Goal: Information Seeking & Learning: Learn about a topic

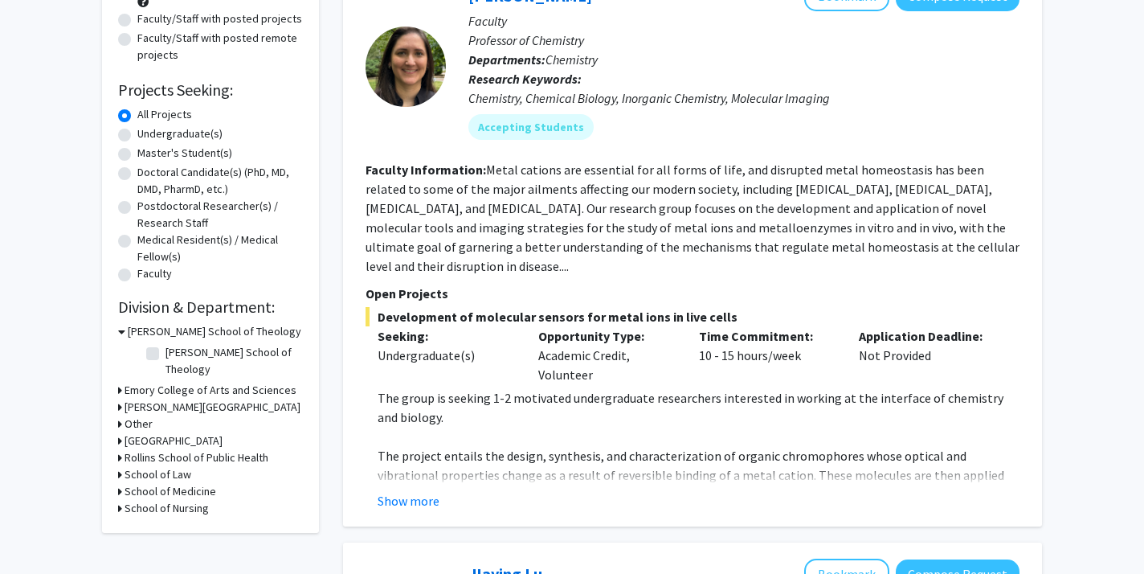
scroll to position [198, 0]
click at [145, 482] on h3 "School of Medicine" at bounding box center [171, 490] width 92 height 17
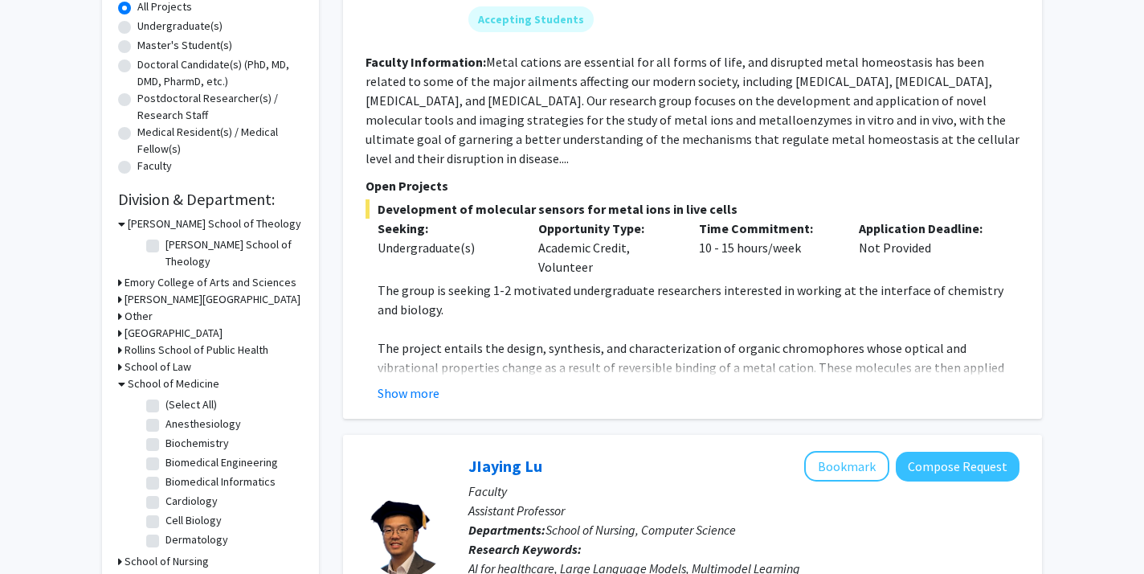
scroll to position [323, 0]
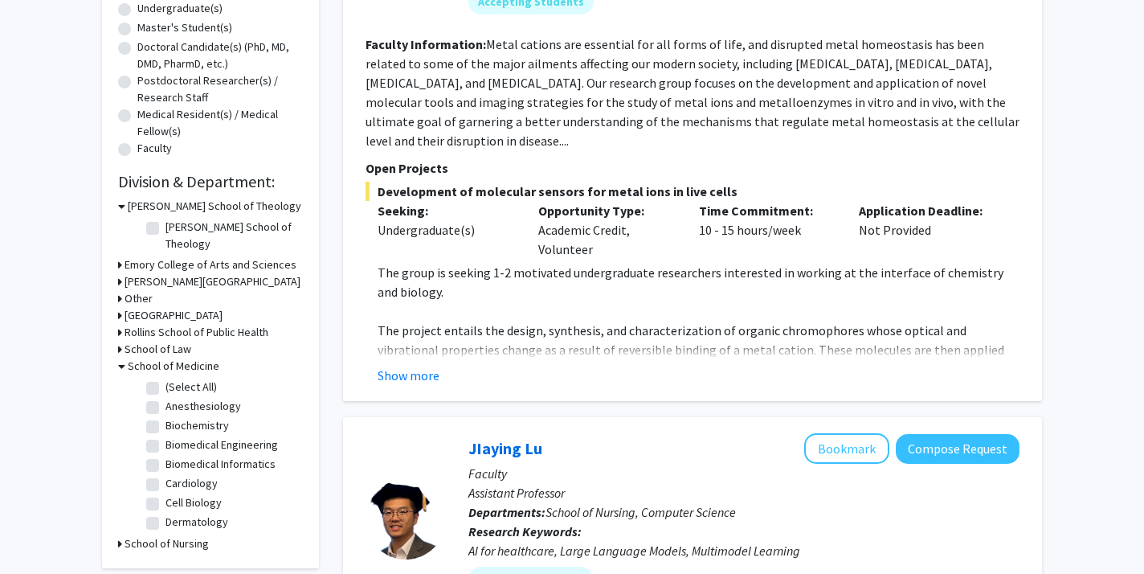
click at [165, 378] on label "(Select All)" at bounding box center [190, 386] width 51 height 17
click at [165, 378] on input "(Select All)" at bounding box center [170, 383] width 10 height 10
checkbox input "true"
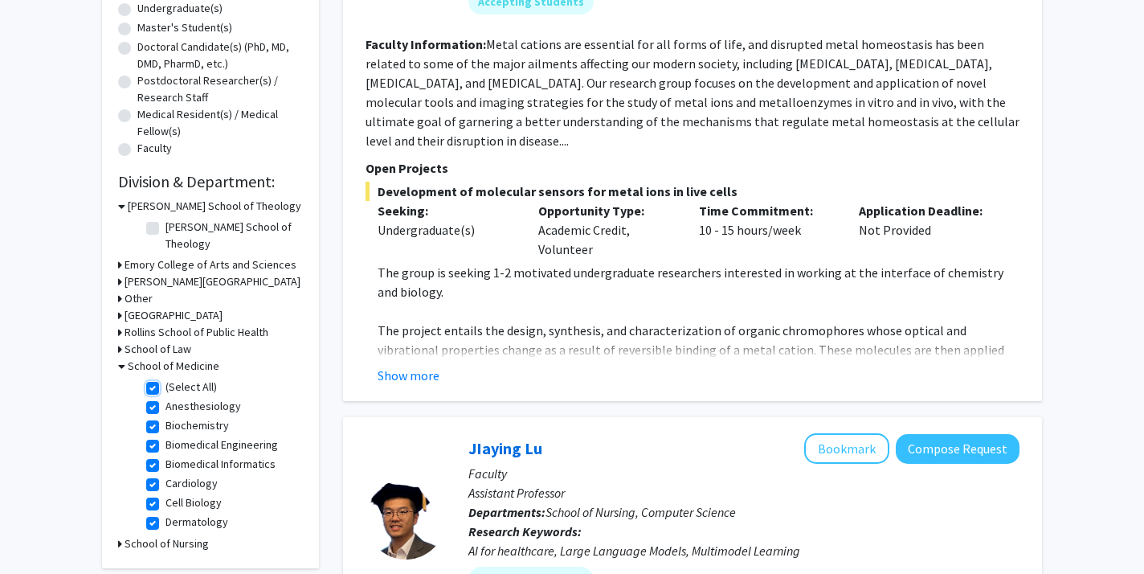
checkbox input "true"
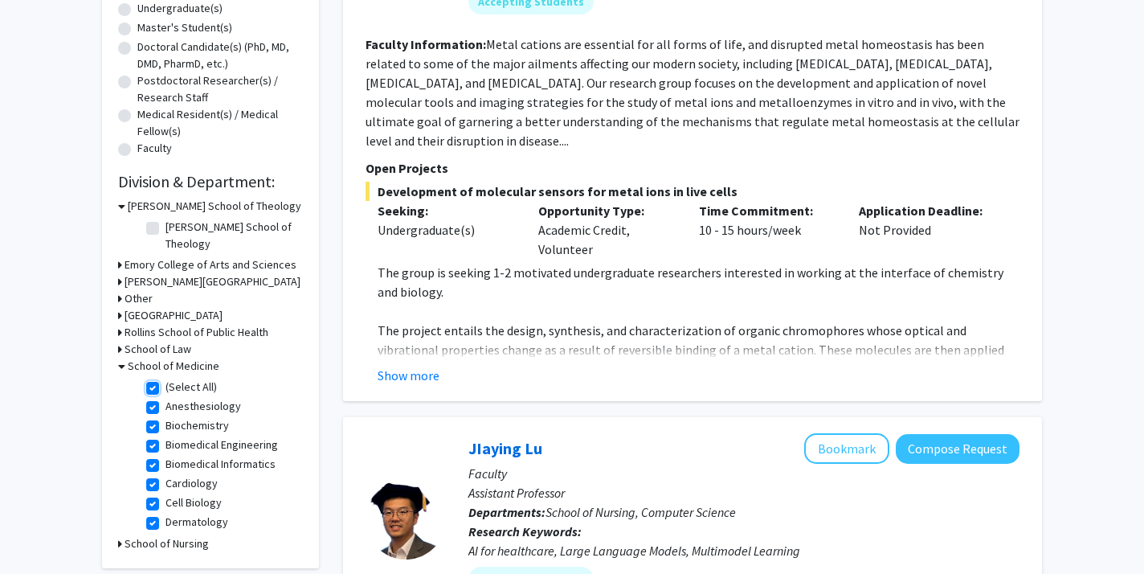
checkbox input "true"
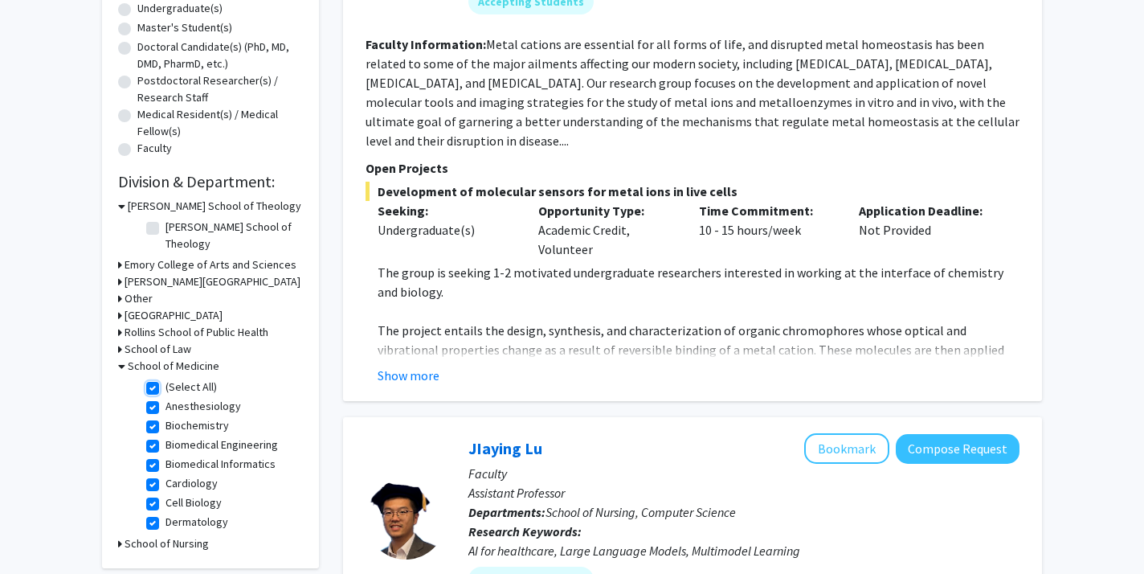
checkbox input "true"
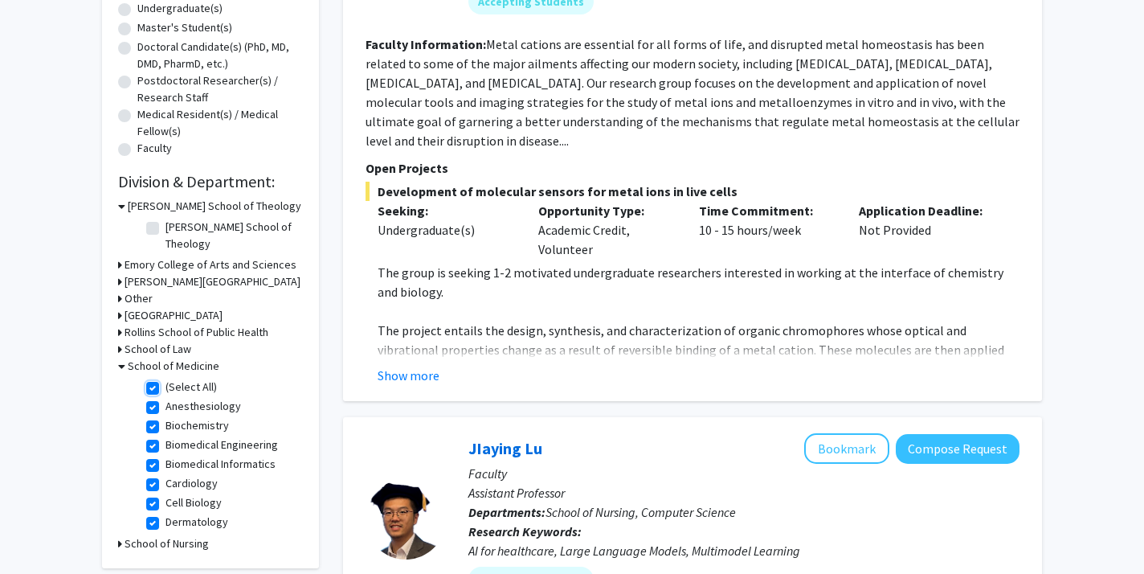
checkbox input "true"
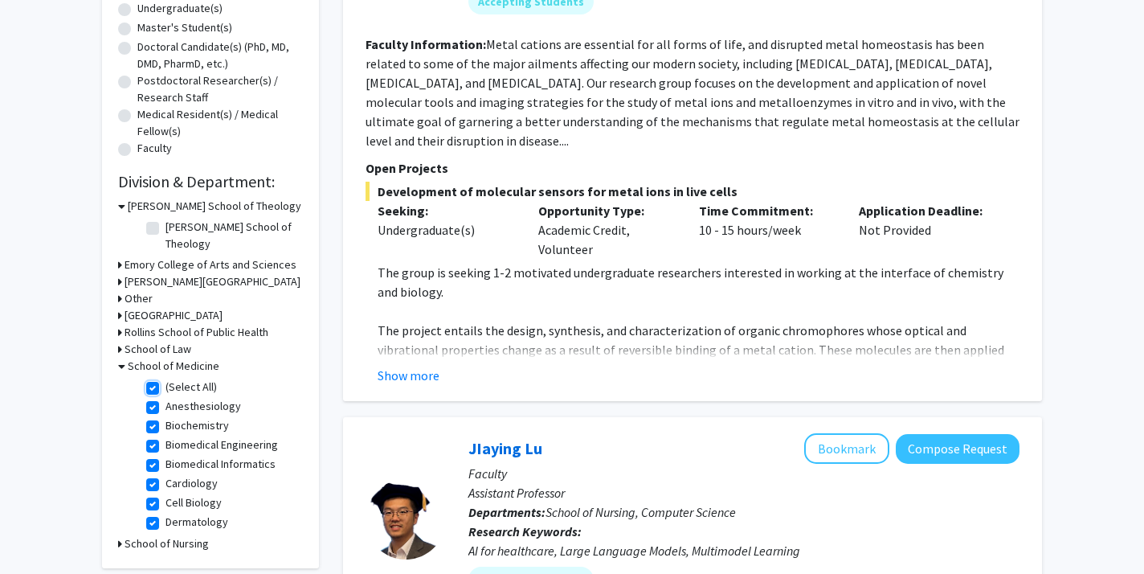
checkbox input "true"
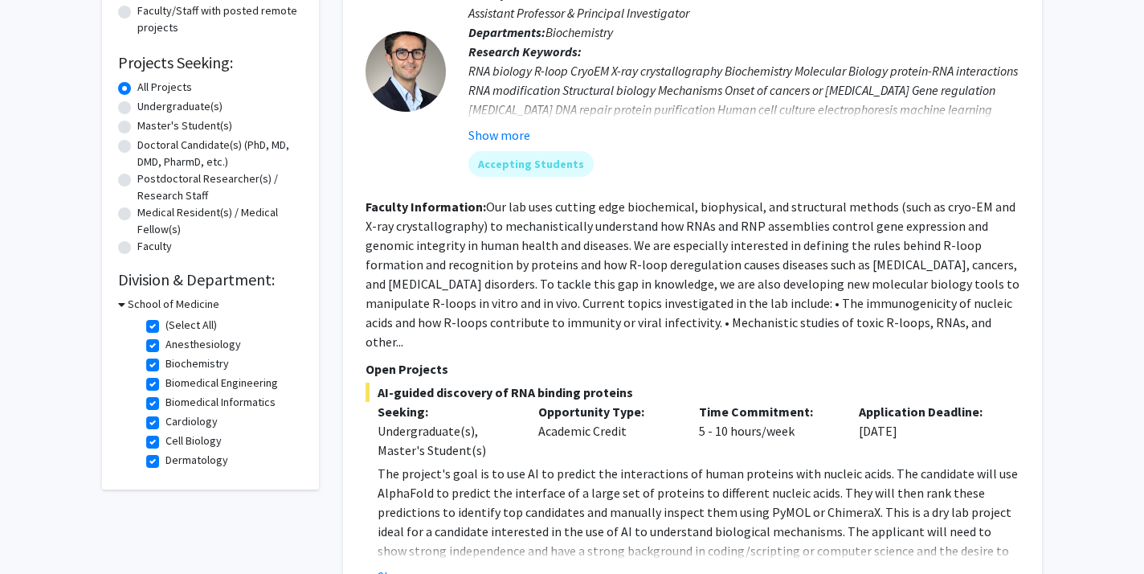
scroll to position [239, 0]
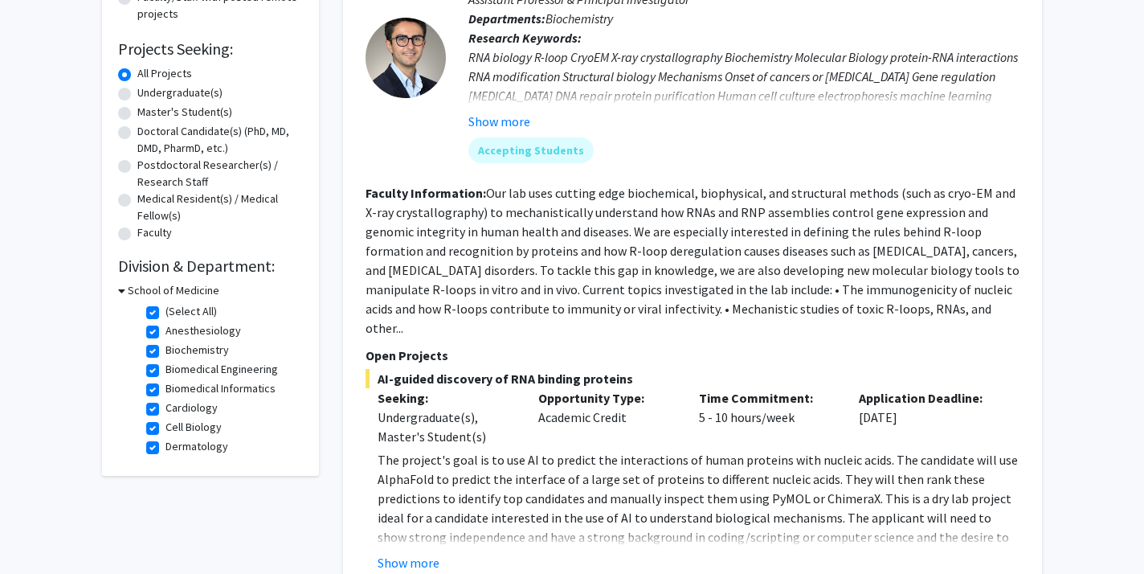
click at [123, 289] on icon at bounding box center [121, 290] width 7 height 17
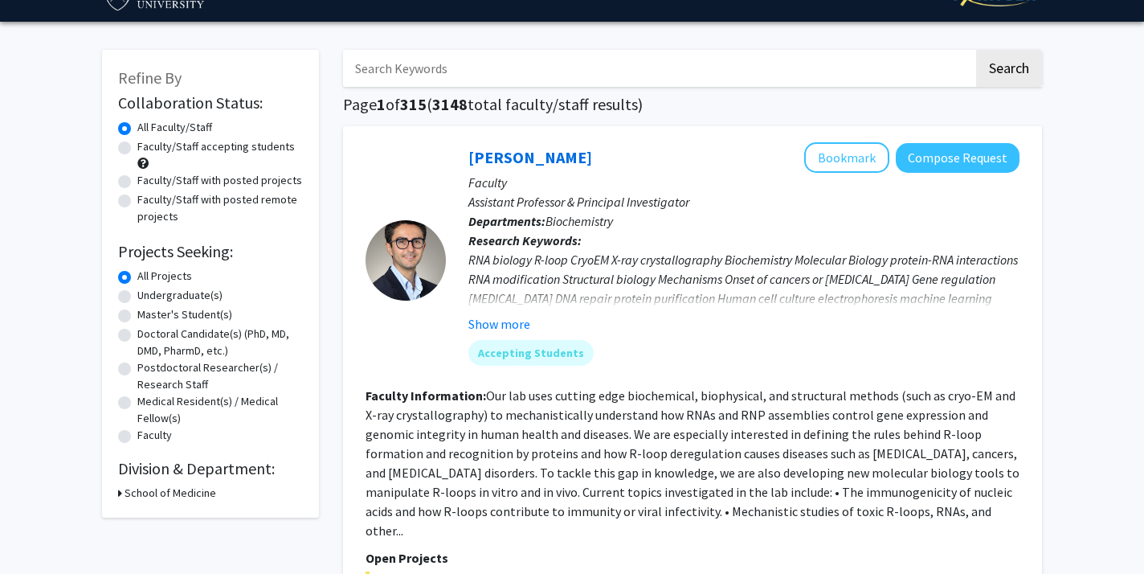
scroll to position [43, 0]
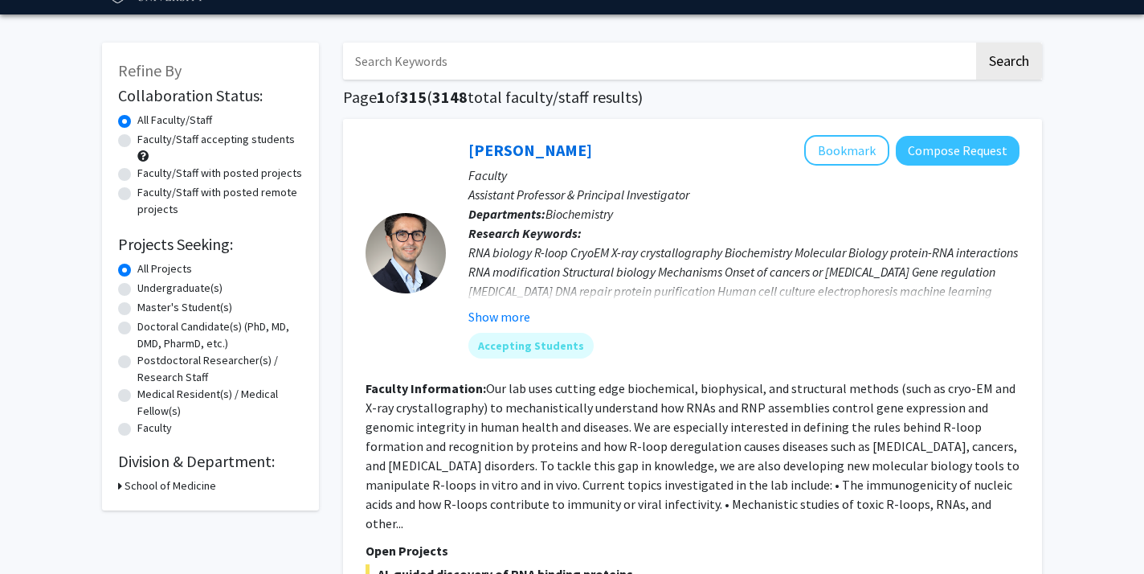
click at [121, 488] on icon at bounding box center [120, 485] width 4 height 17
click at [165, 504] on label "(Select All)" at bounding box center [190, 506] width 51 height 17
click at [165, 504] on input "(Select All)" at bounding box center [170, 503] width 10 height 10
checkbox input "false"
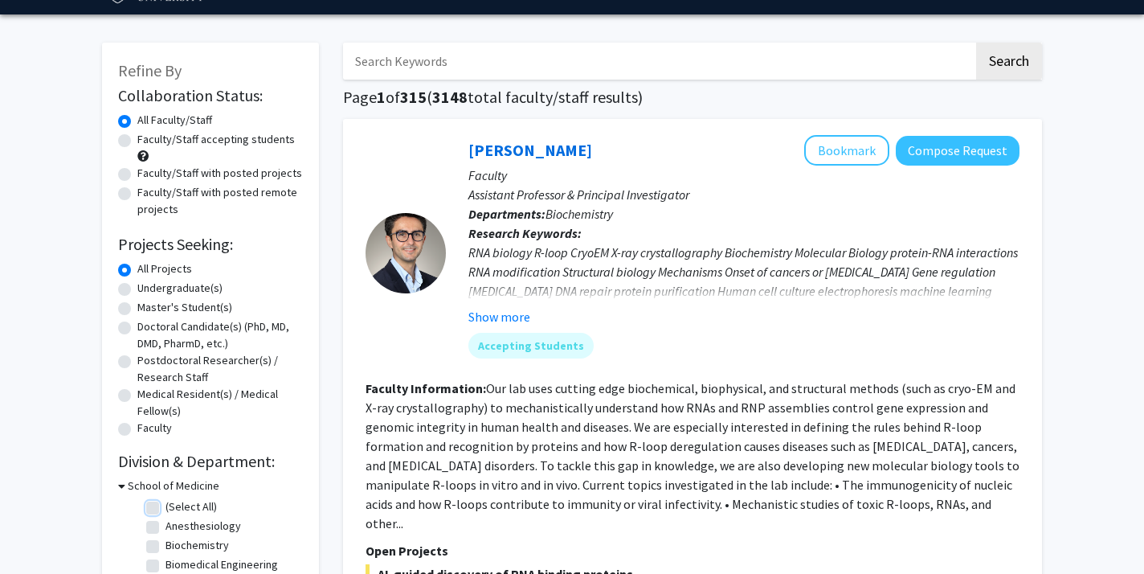
checkbox input "false"
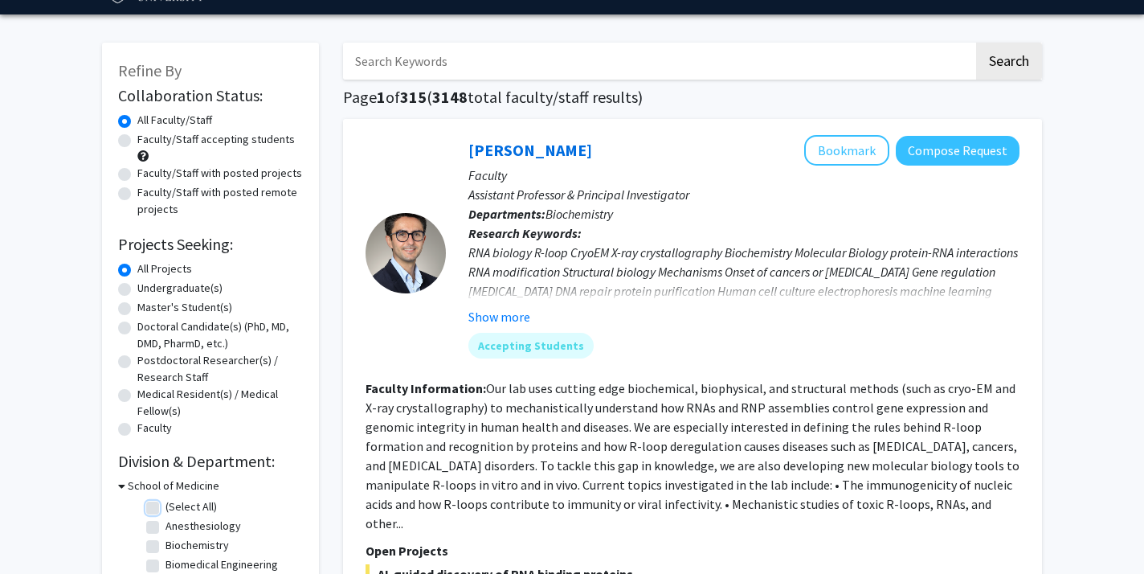
checkbox input "false"
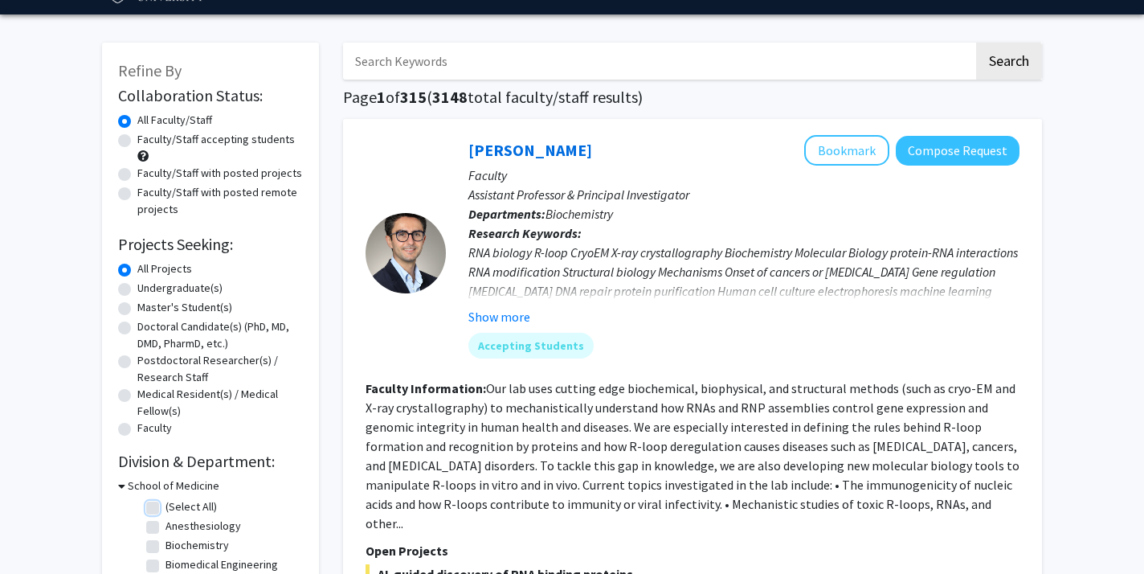
checkbox input "false"
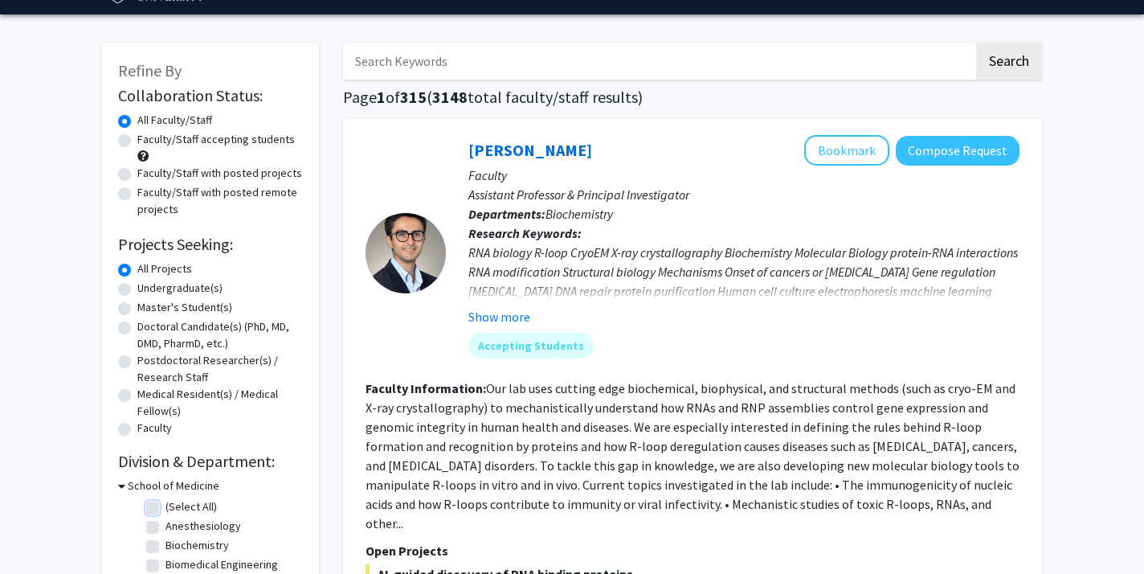
checkbox input "false"
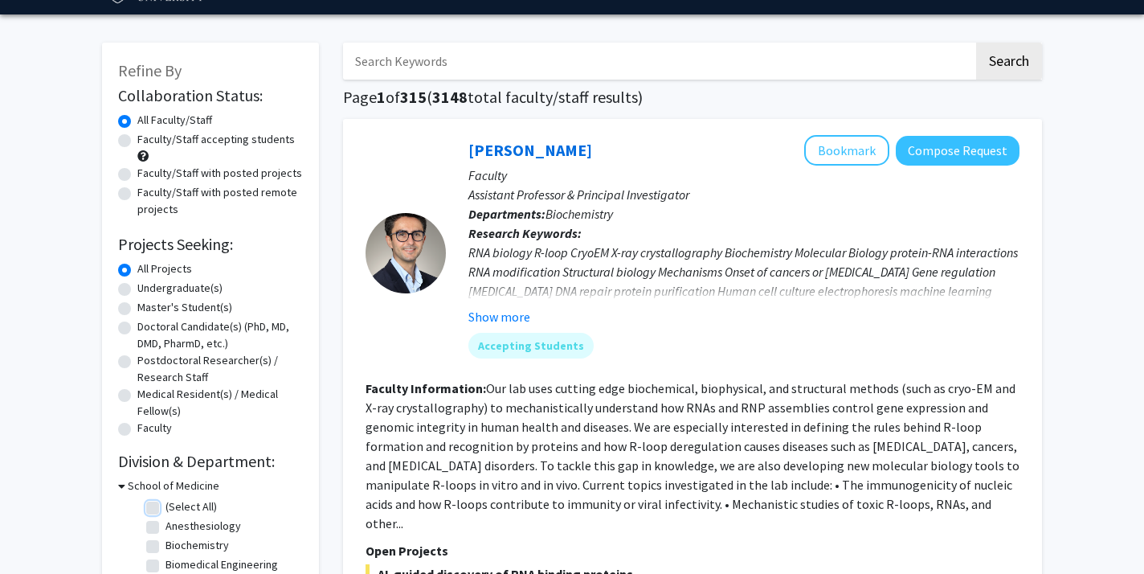
checkbox input "false"
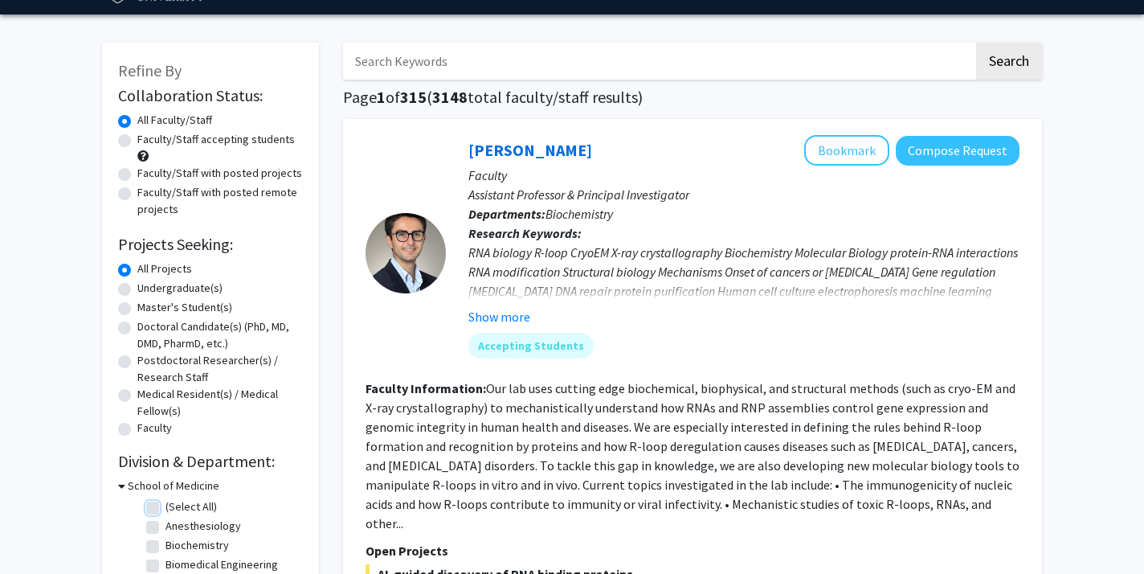
checkbox input "false"
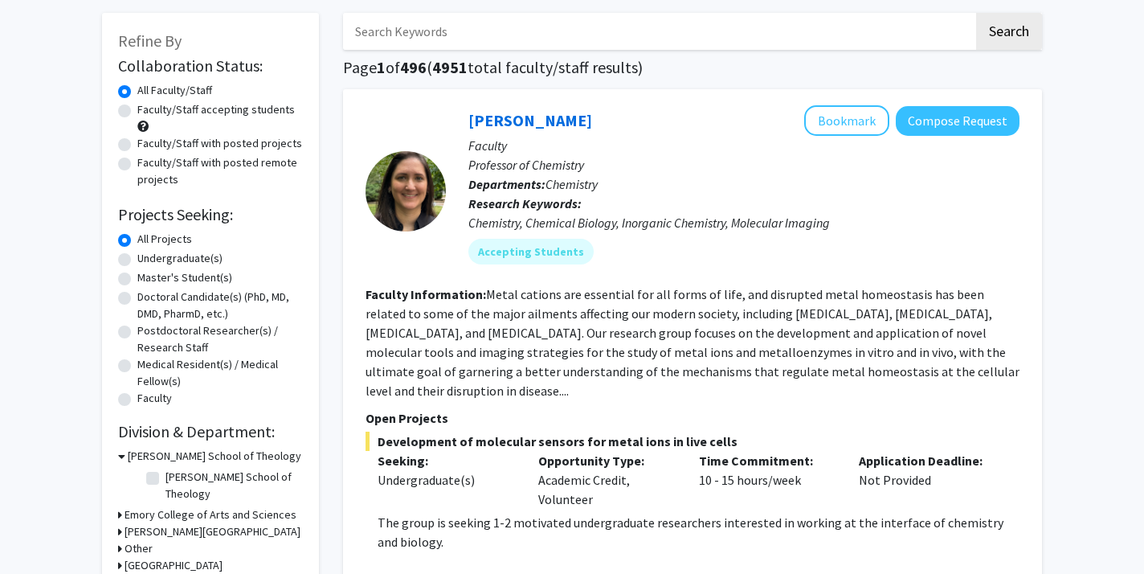
scroll to position [81, 0]
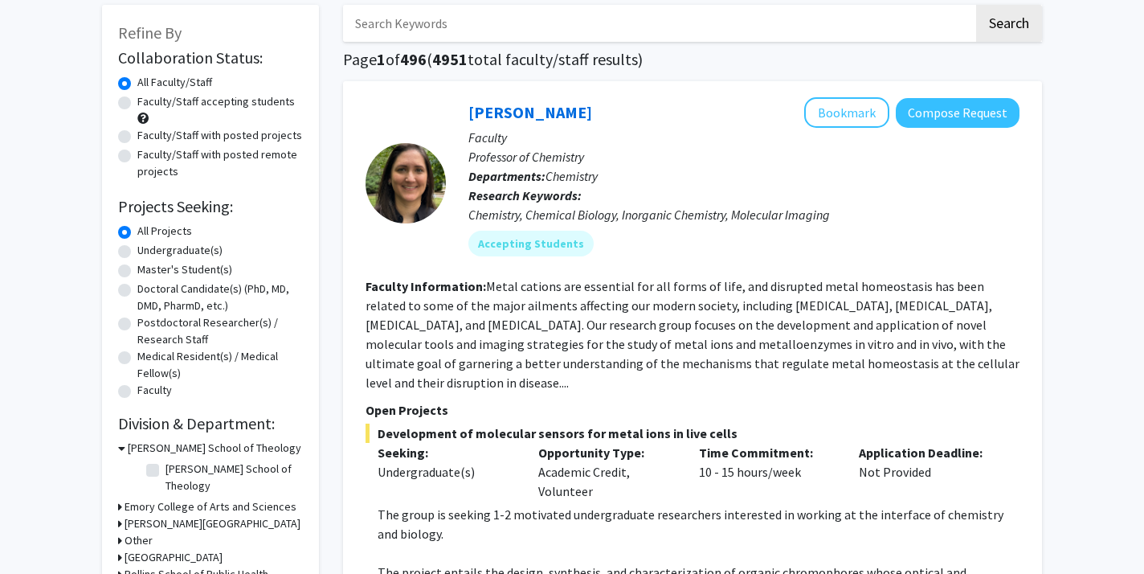
click at [121, 450] on icon at bounding box center [121, 447] width 7 height 17
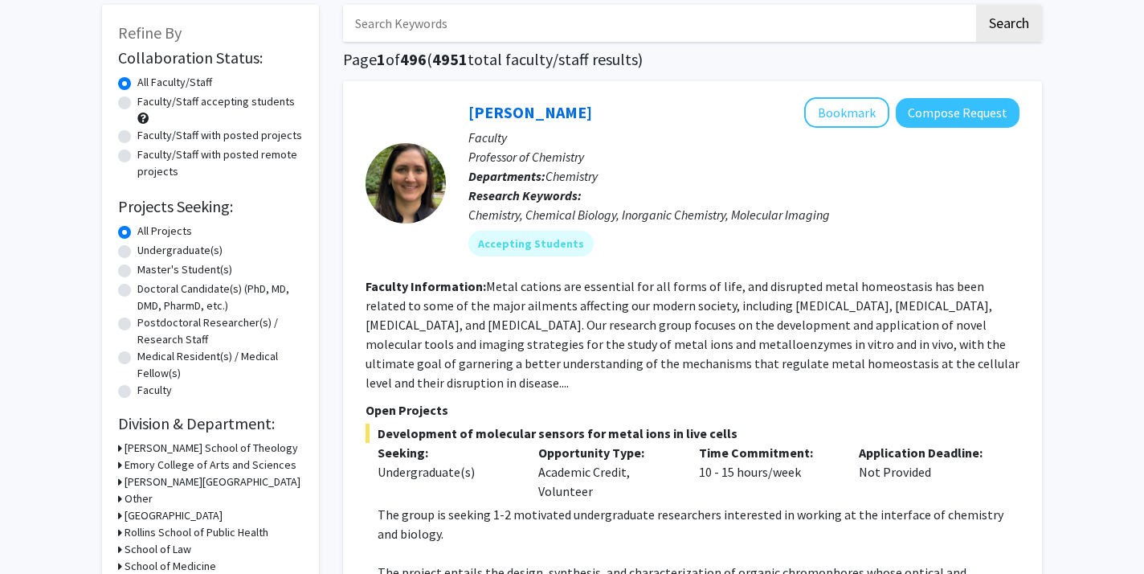
click at [137, 247] on label "Undergraduate(s)" at bounding box center [179, 250] width 85 height 17
click at [137, 247] on input "Undergraduate(s)" at bounding box center [142, 247] width 10 height 10
radio input "true"
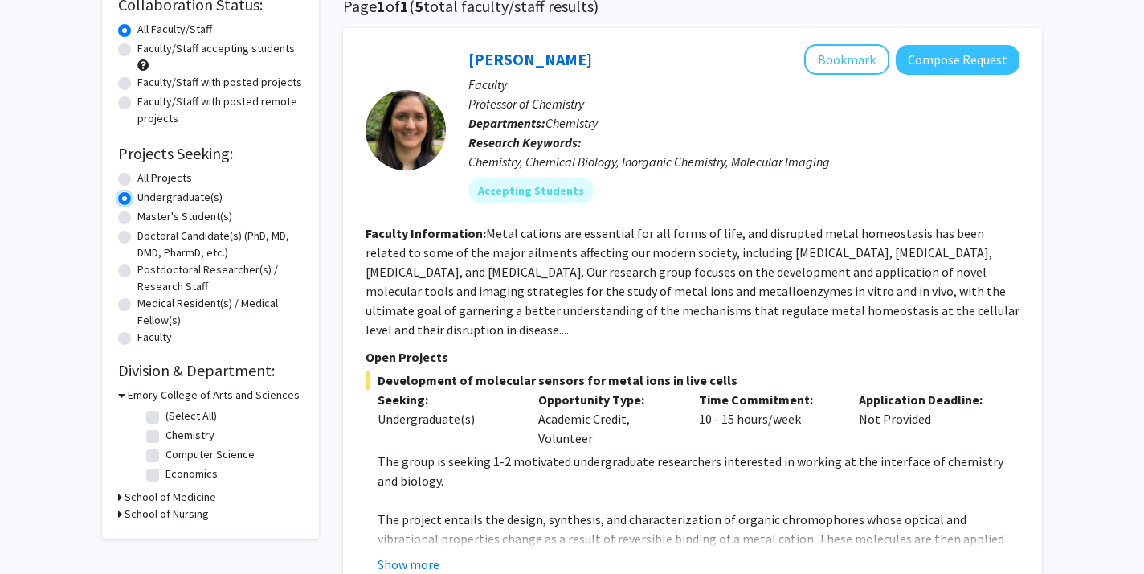
scroll to position [261, 0]
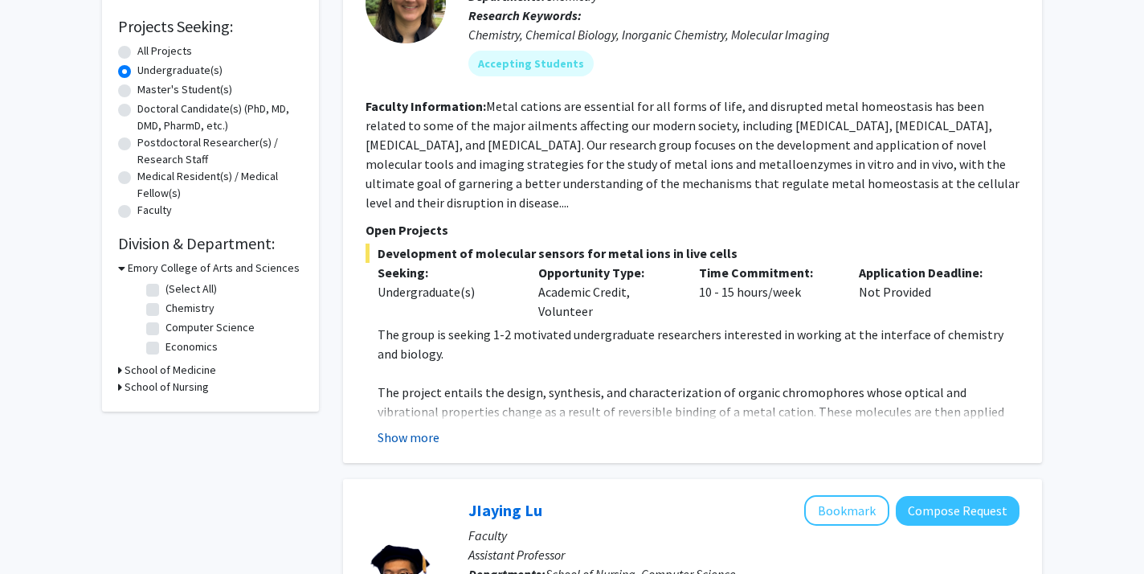
click at [412, 427] on button "Show more" at bounding box center [409, 436] width 62 height 19
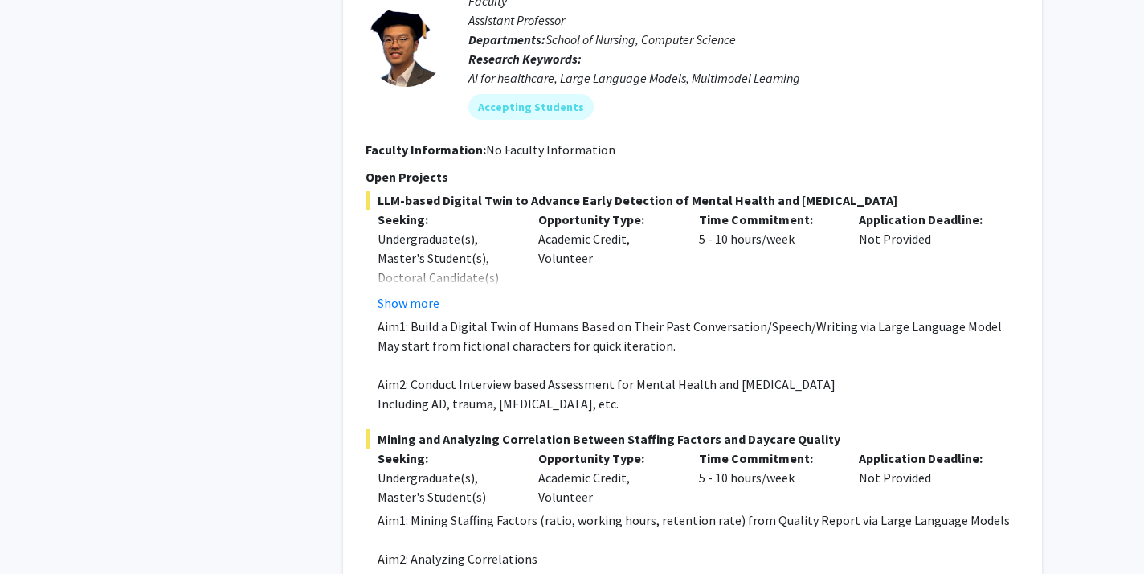
scroll to position [912, 0]
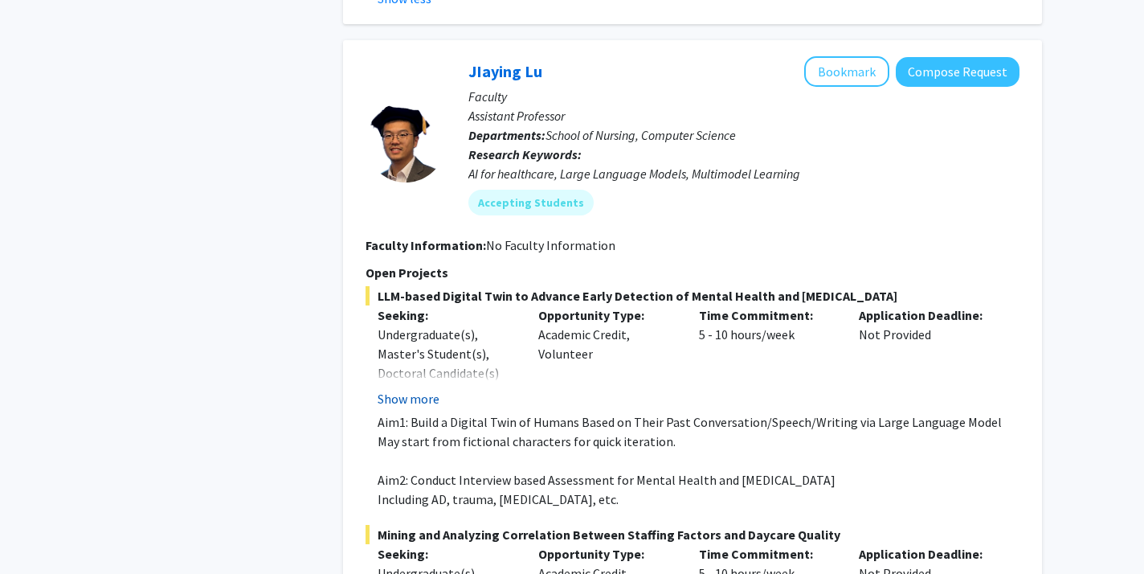
click at [401, 389] on button "Show more" at bounding box center [409, 398] width 62 height 19
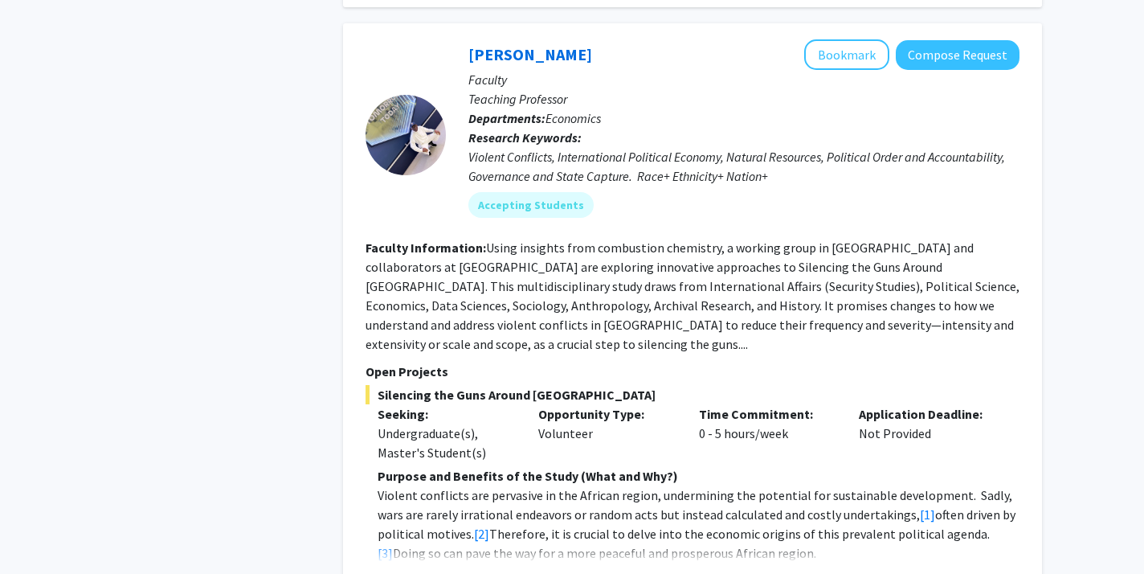
scroll to position [1632, 0]
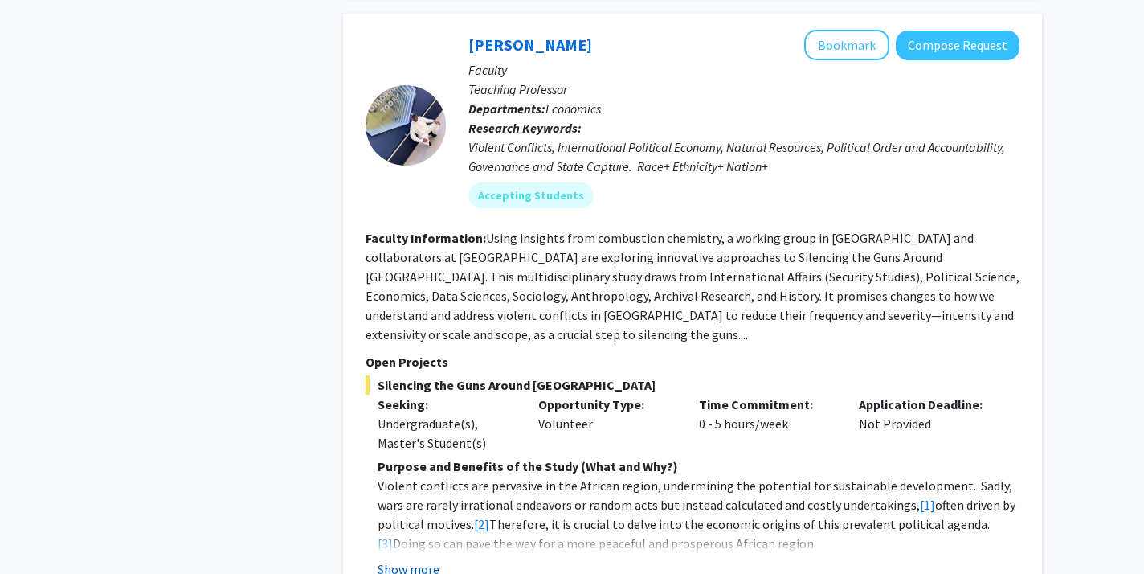
click at [421, 559] on button "Show more" at bounding box center [409, 568] width 62 height 19
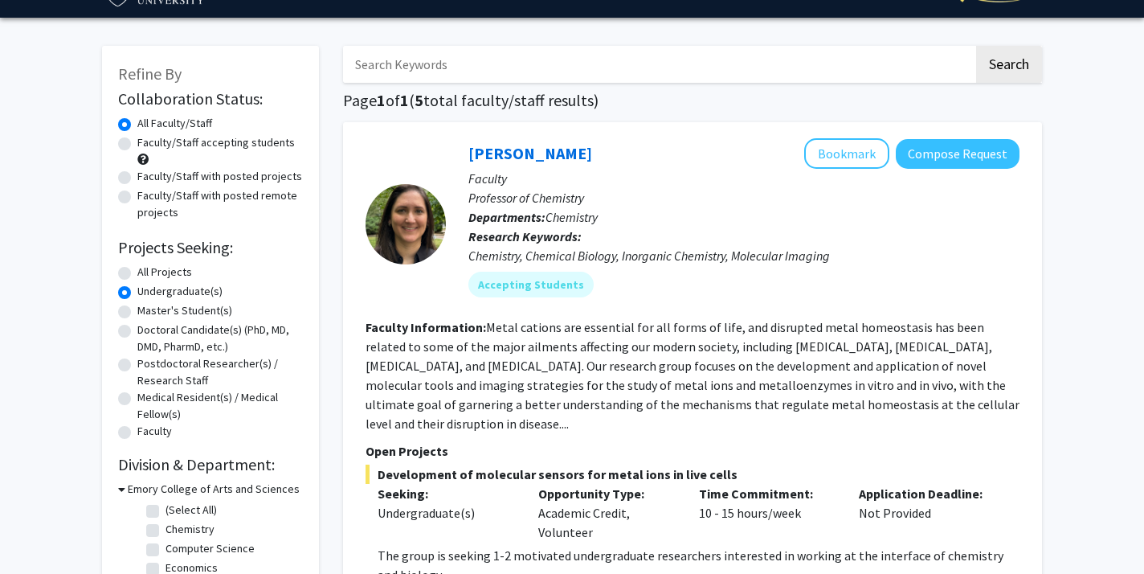
scroll to position [0, 0]
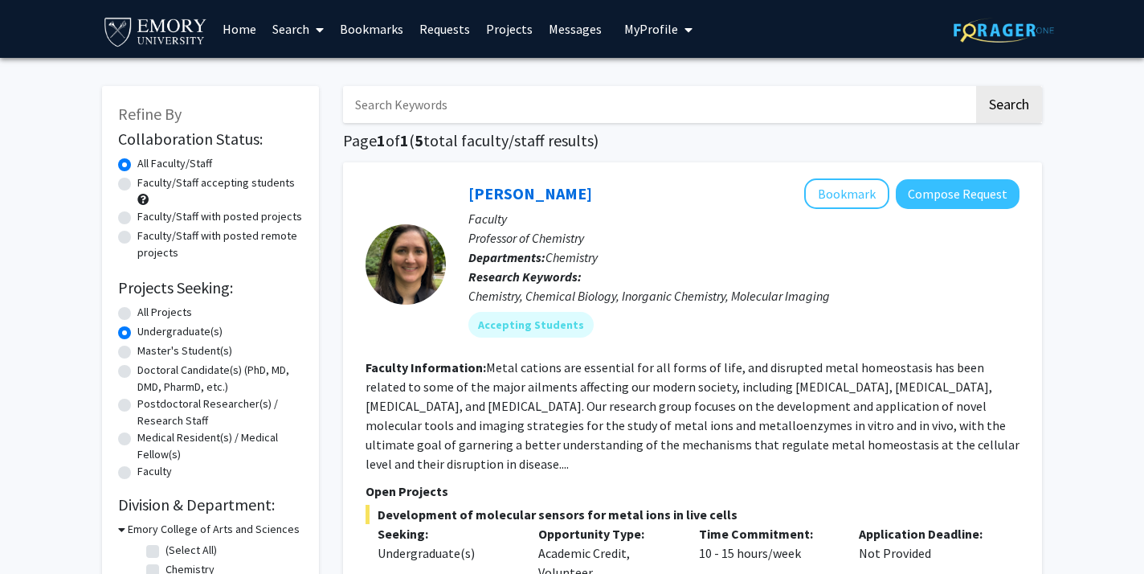
click at [210, 184] on label "Faculty/Staff accepting students" at bounding box center [215, 182] width 157 height 17
click at [148, 184] on input "Faculty/Staff accepting students" at bounding box center [142, 179] width 10 height 10
radio input "true"
click at [137, 307] on label "All Projects" at bounding box center [164, 312] width 55 height 17
click at [137, 307] on input "All Projects" at bounding box center [142, 309] width 10 height 10
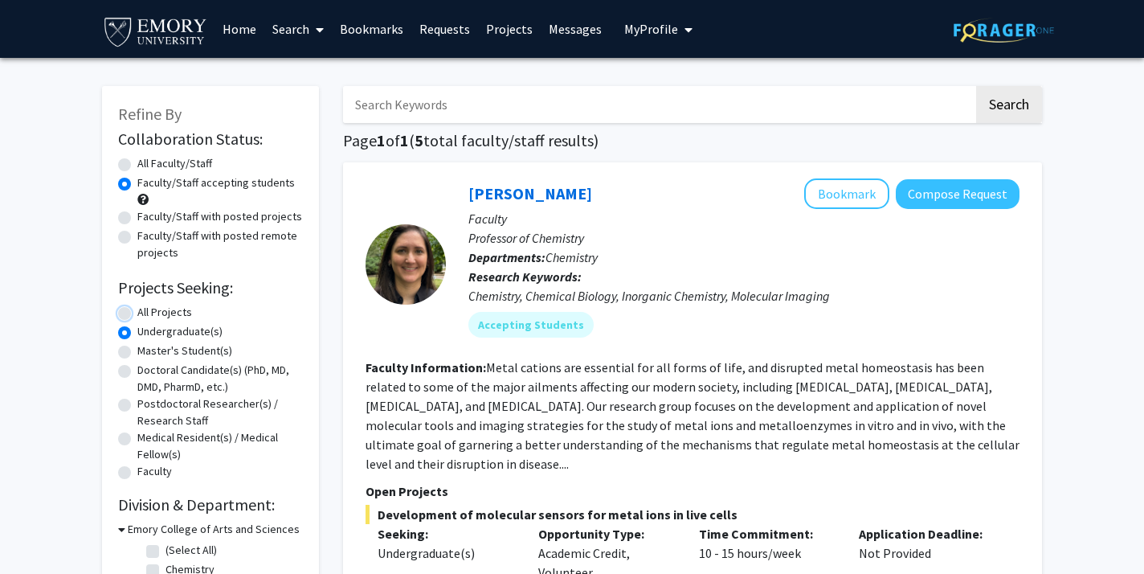
radio input "true"
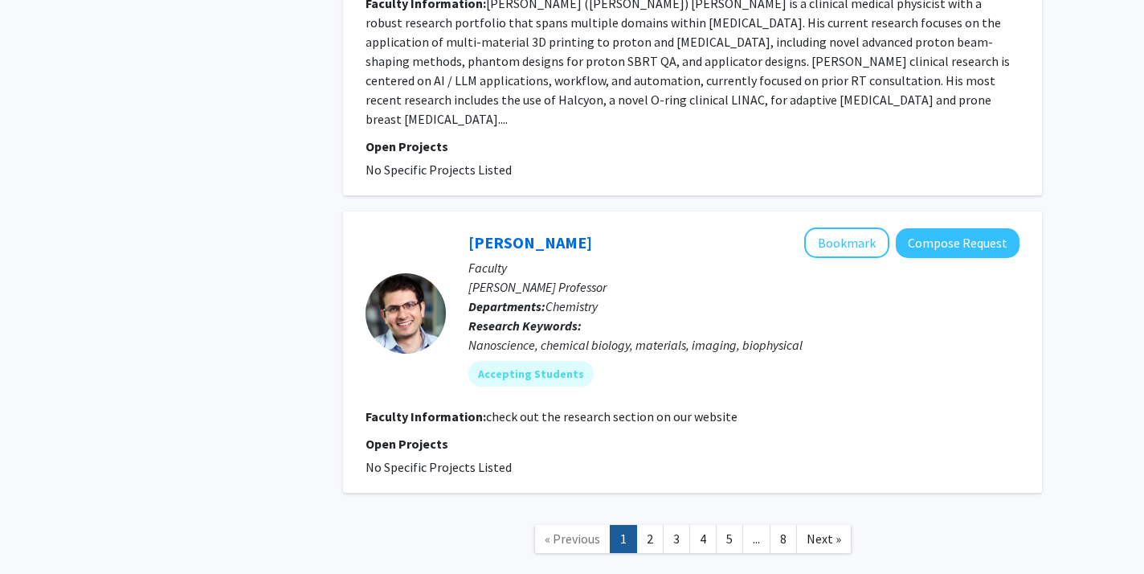
scroll to position [5297, 0]
click at [654, 525] on link "2" at bounding box center [649, 539] width 27 height 28
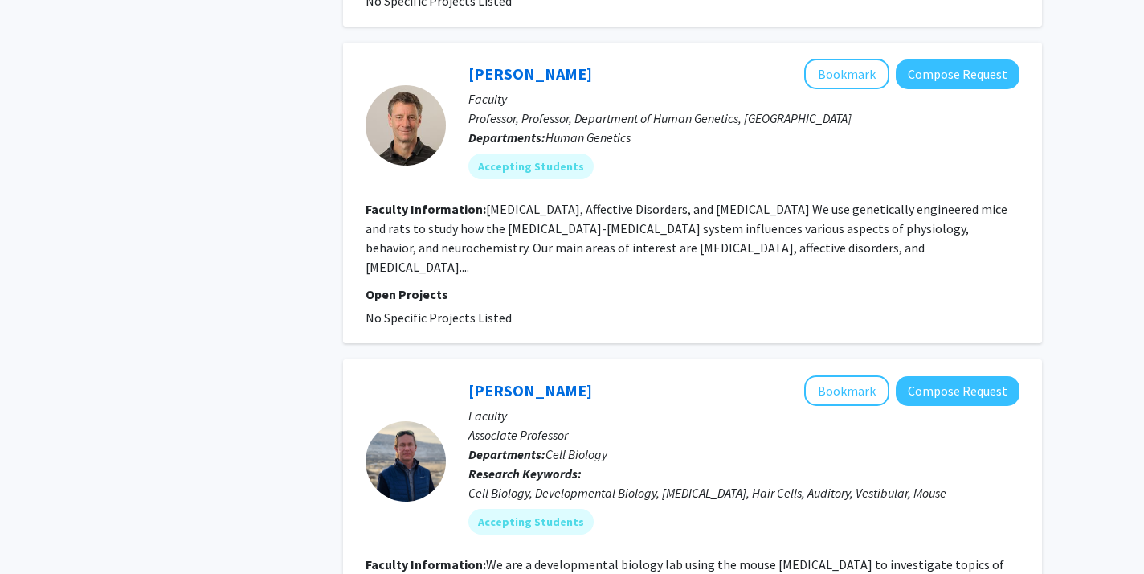
scroll to position [851, 0]
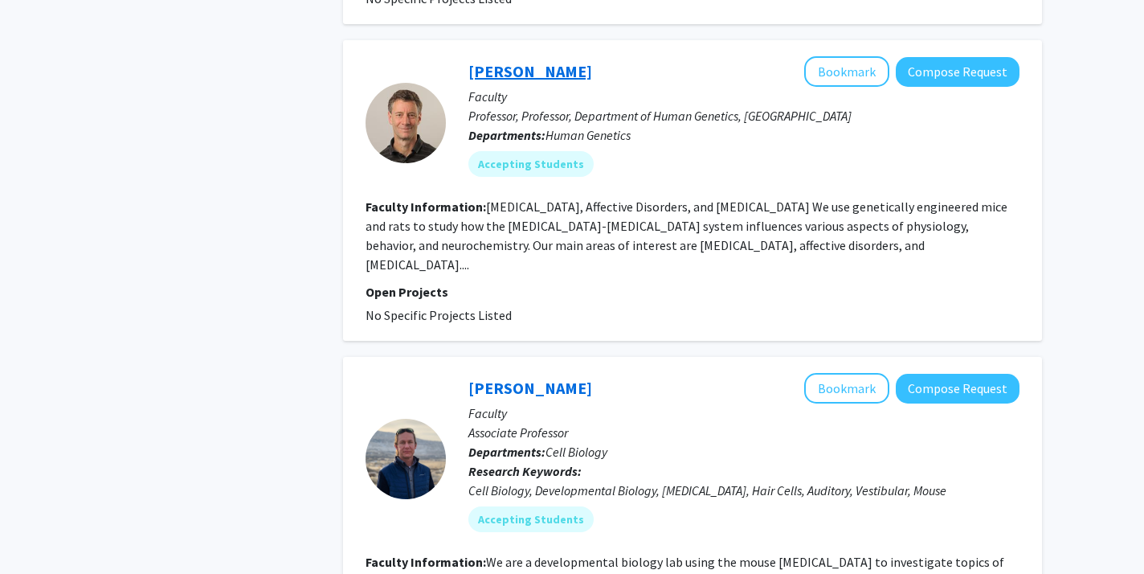
click at [512, 61] on link "[PERSON_NAME]" at bounding box center [530, 71] width 124 height 20
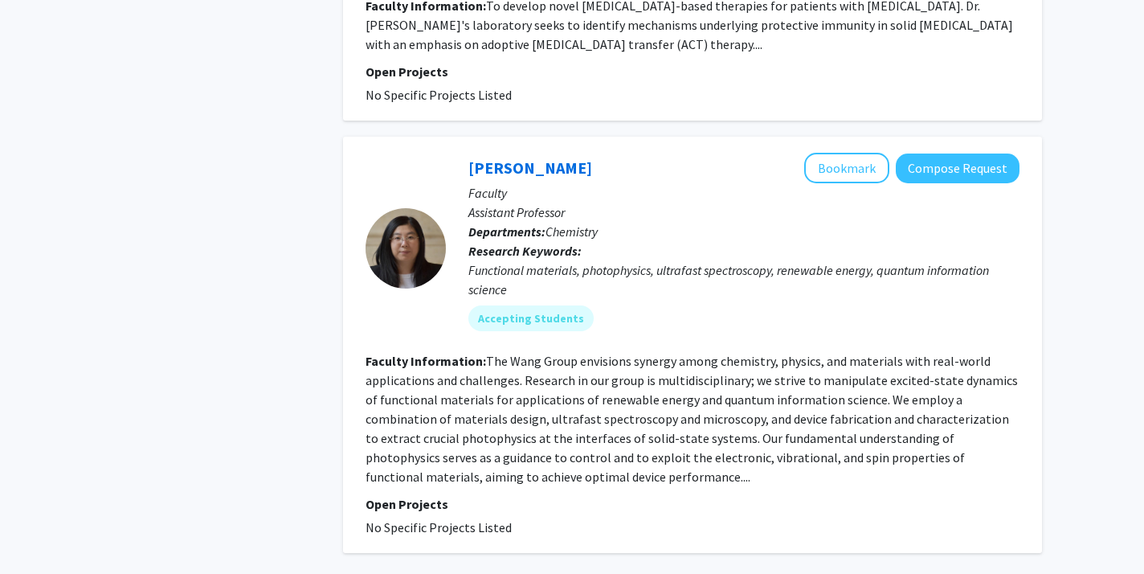
scroll to position [3375, 0]
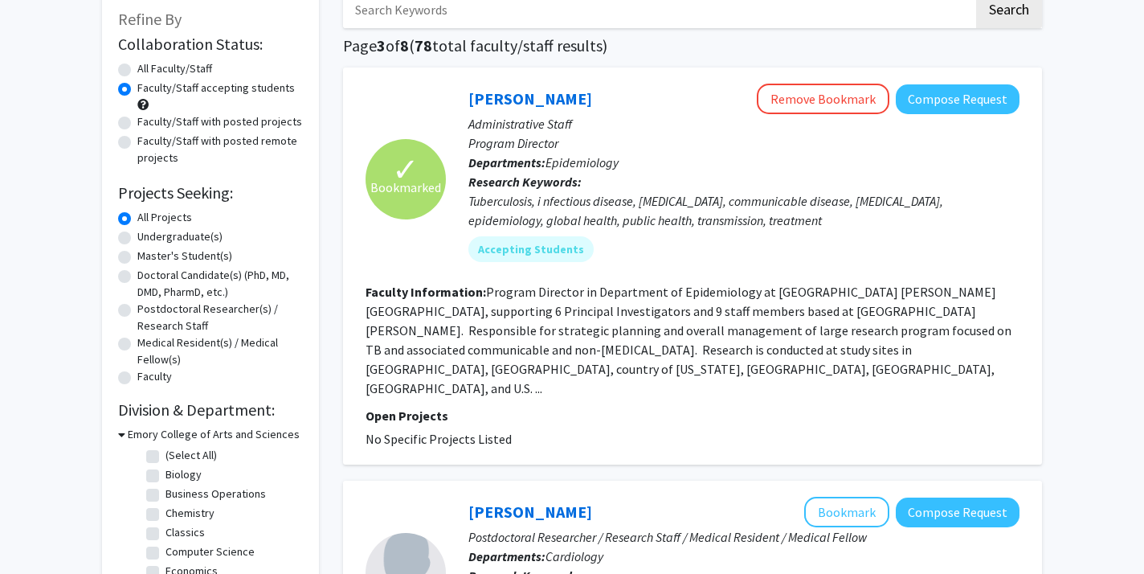
scroll to position [97, 0]
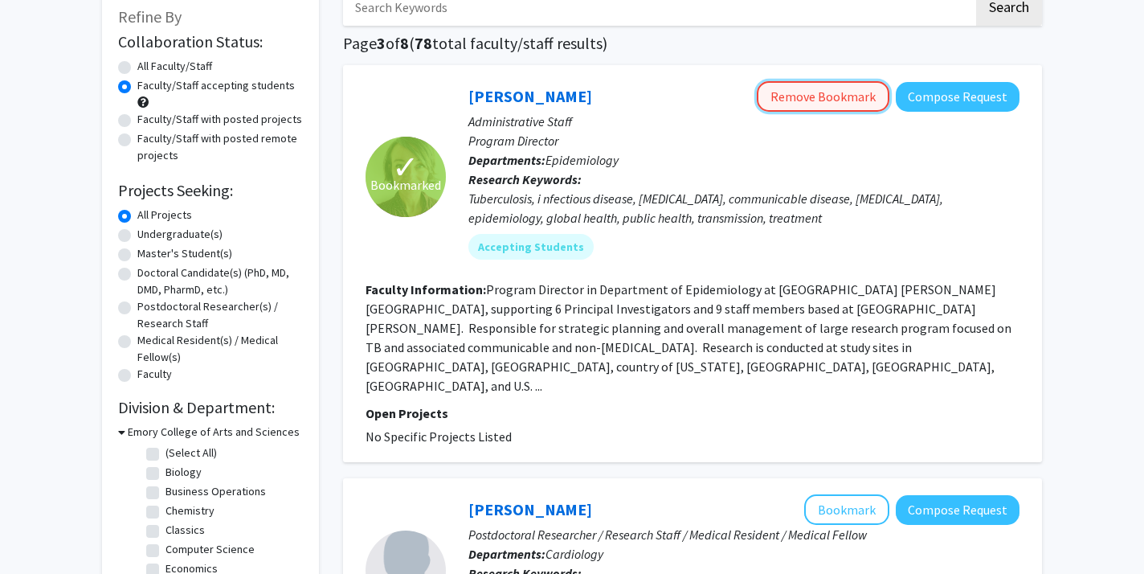
click at [807, 89] on button "Remove Bookmark" at bounding box center [823, 96] width 133 height 31
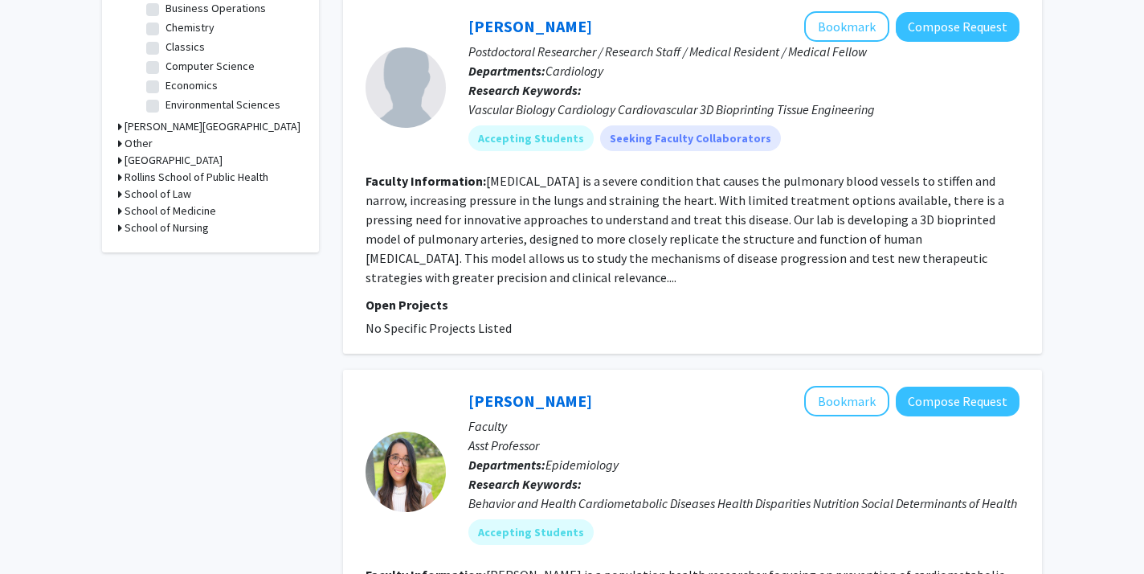
scroll to position [577, 0]
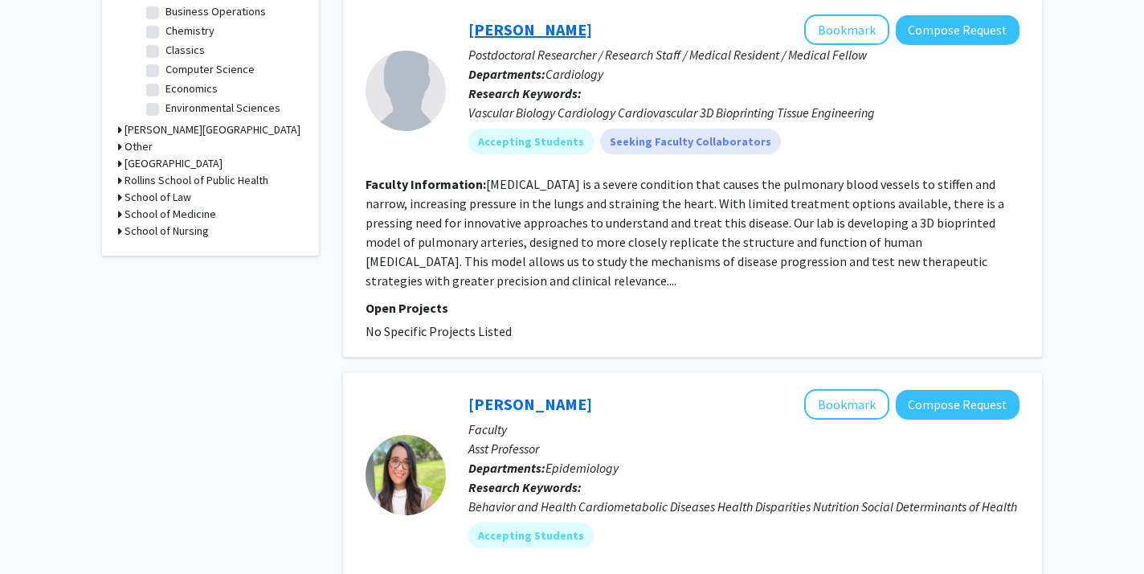
click at [516, 19] on link "[PERSON_NAME]" at bounding box center [530, 29] width 124 height 20
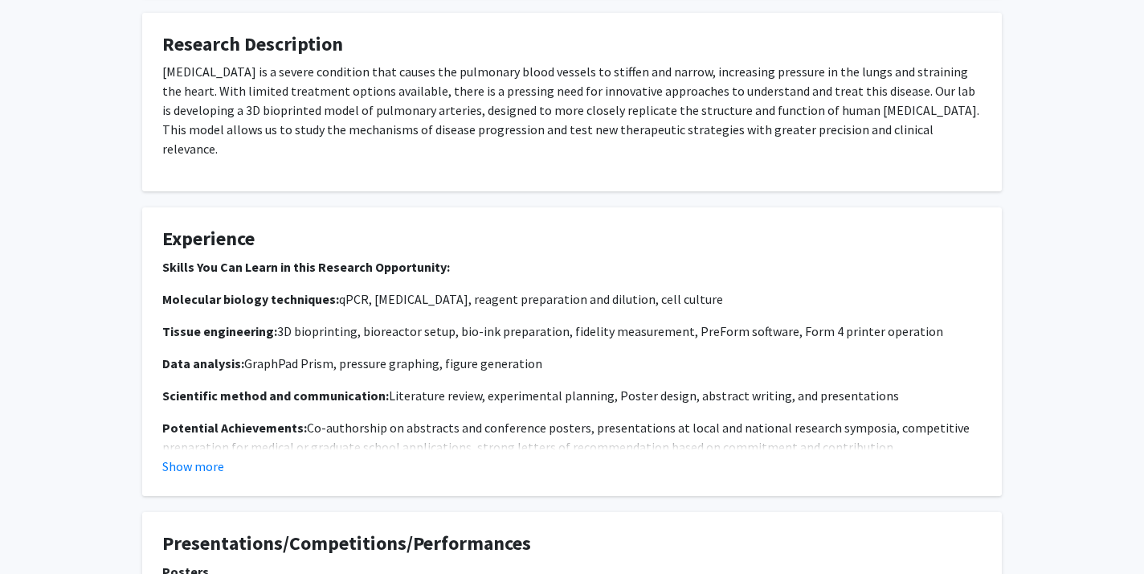
scroll to position [769, 0]
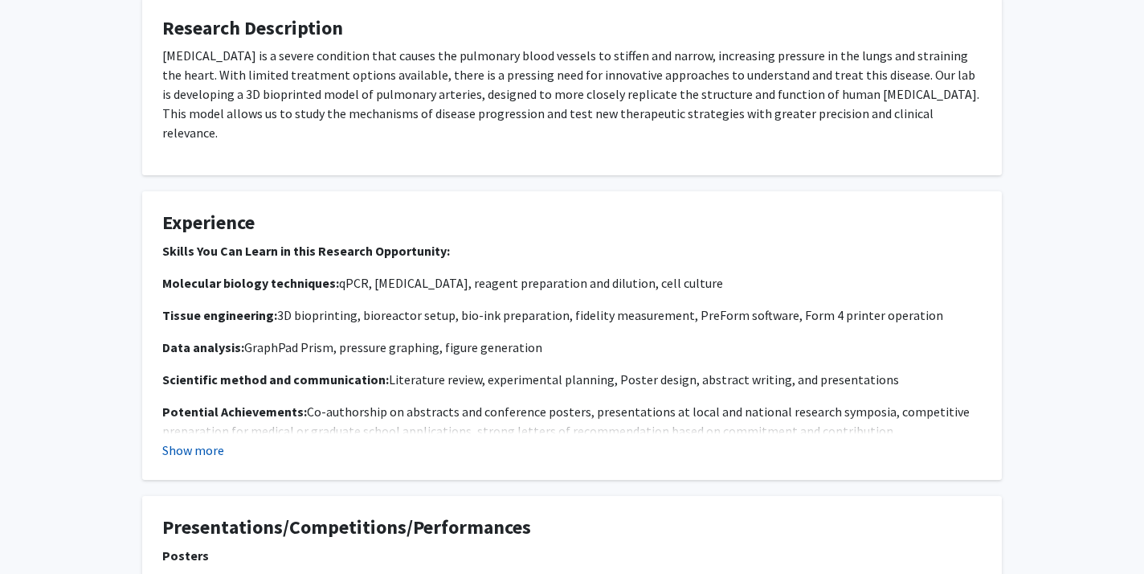
click at [202, 440] on button "Show more" at bounding box center [193, 449] width 62 height 19
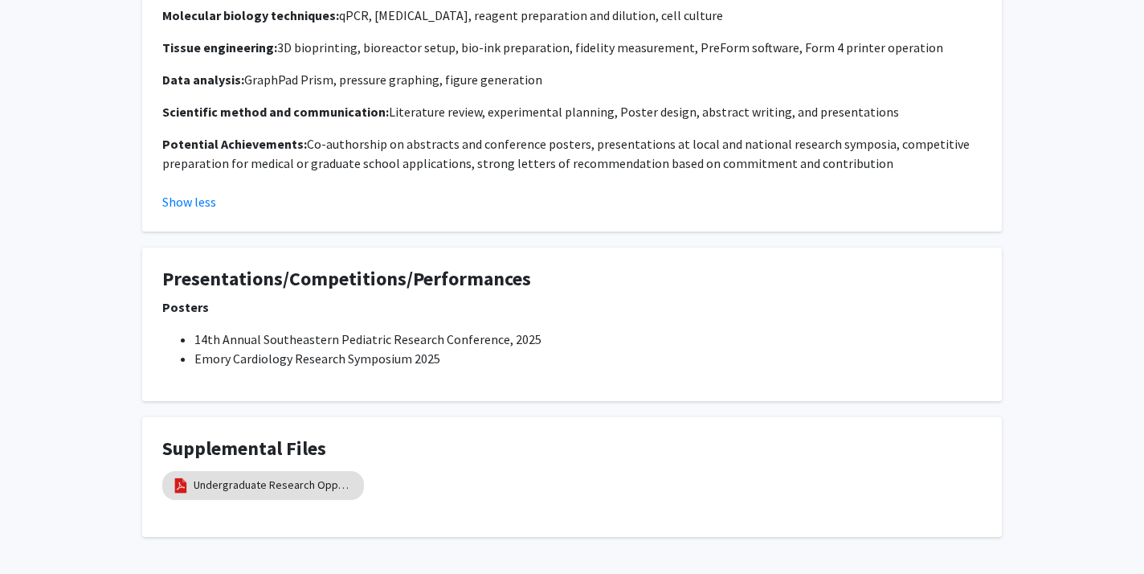
scroll to position [1080, 0]
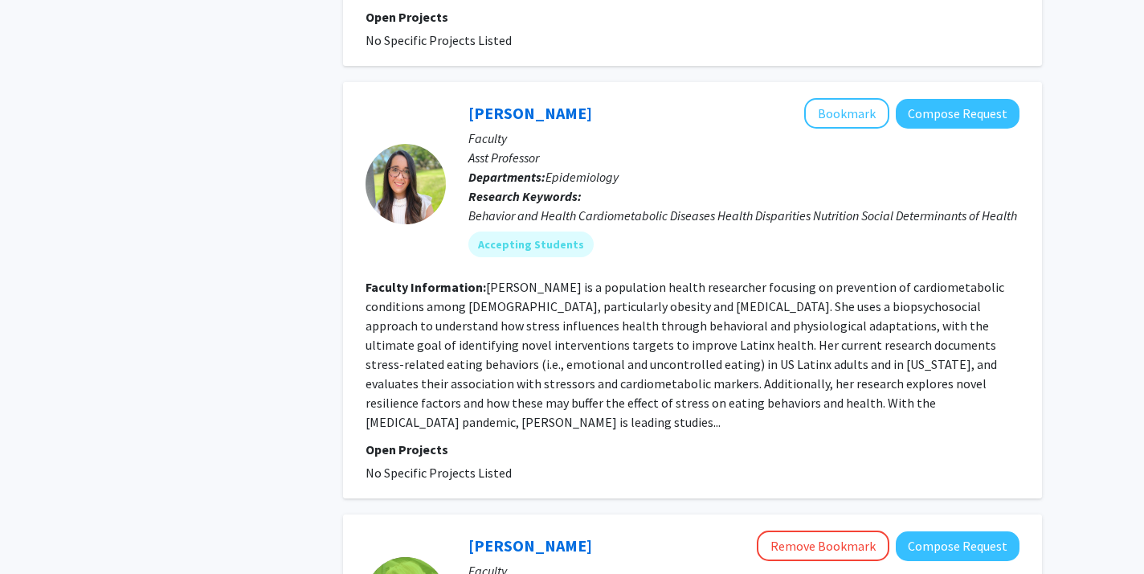
scroll to position [880, 0]
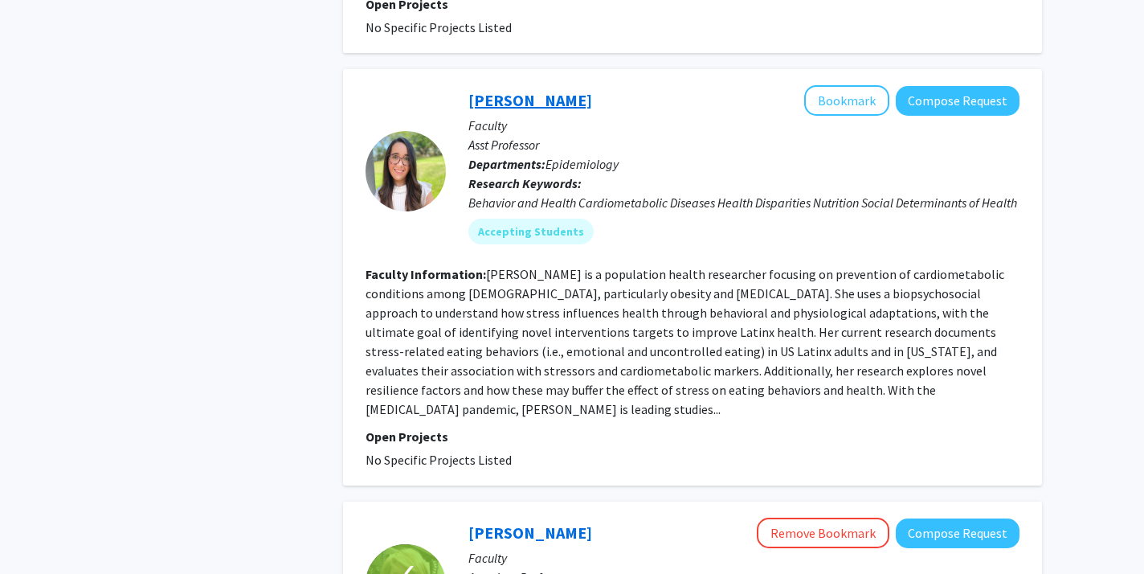
click at [512, 91] on link "[PERSON_NAME]" at bounding box center [530, 100] width 124 height 20
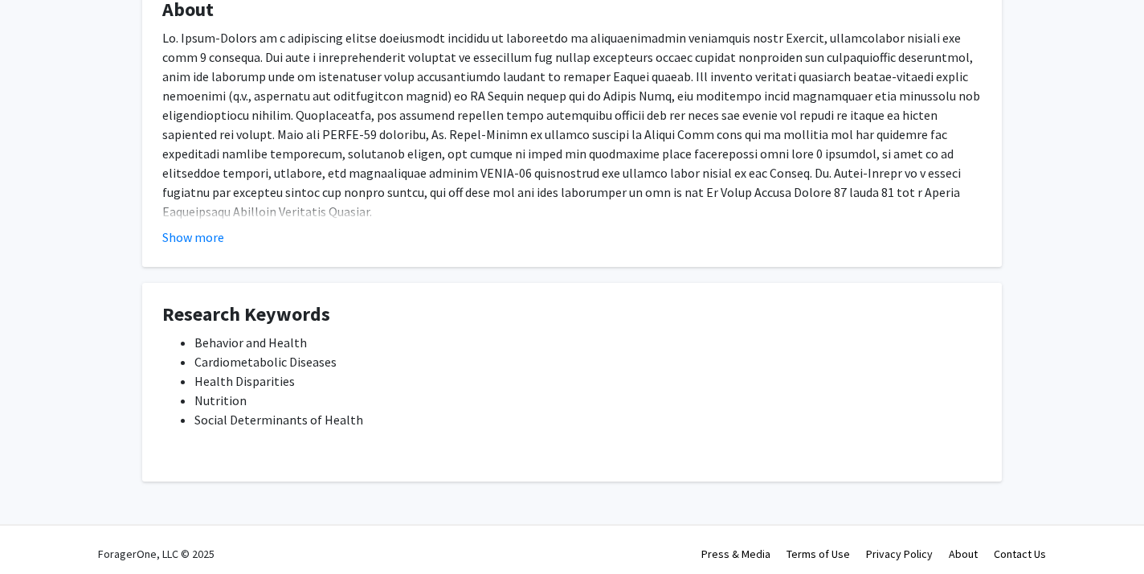
scroll to position [321, 0]
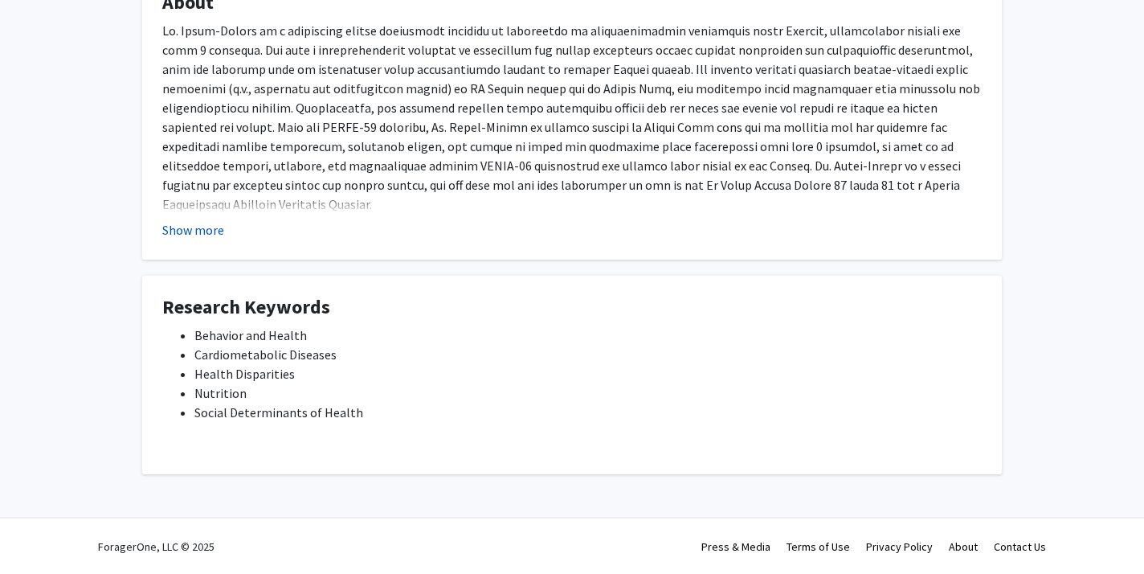
click at [214, 227] on button "Show more" at bounding box center [193, 229] width 62 height 19
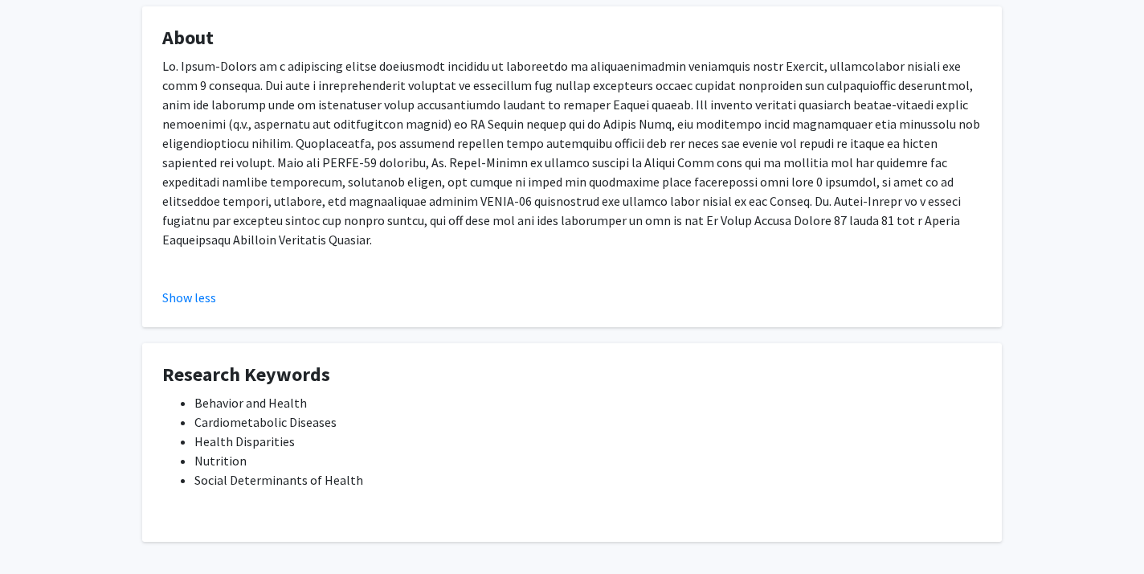
scroll to position [0, 0]
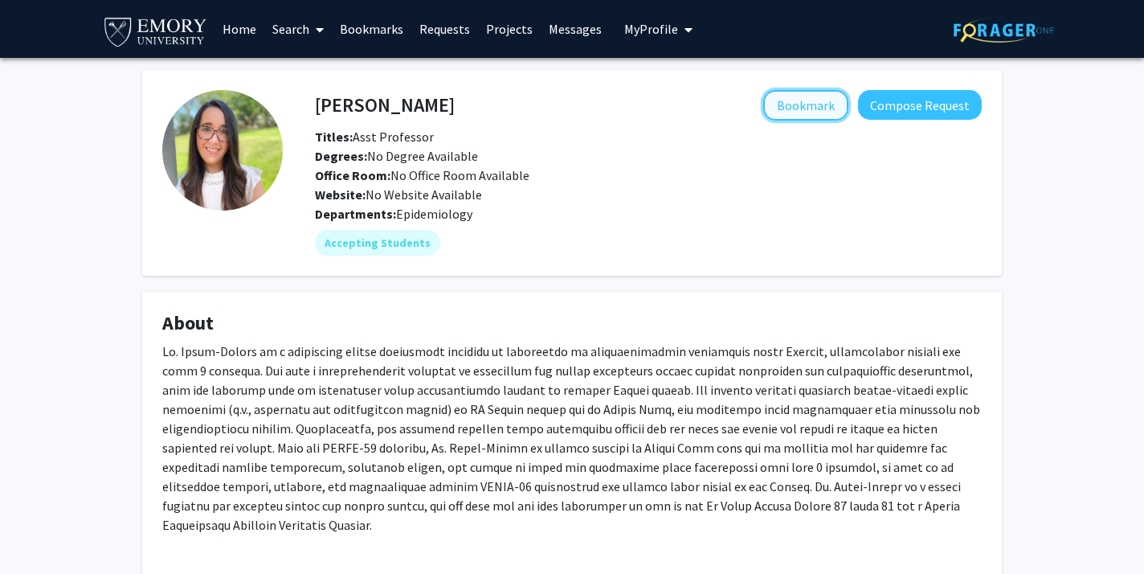
click at [798, 104] on button "Bookmark" at bounding box center [805, 105] width 85 height 31
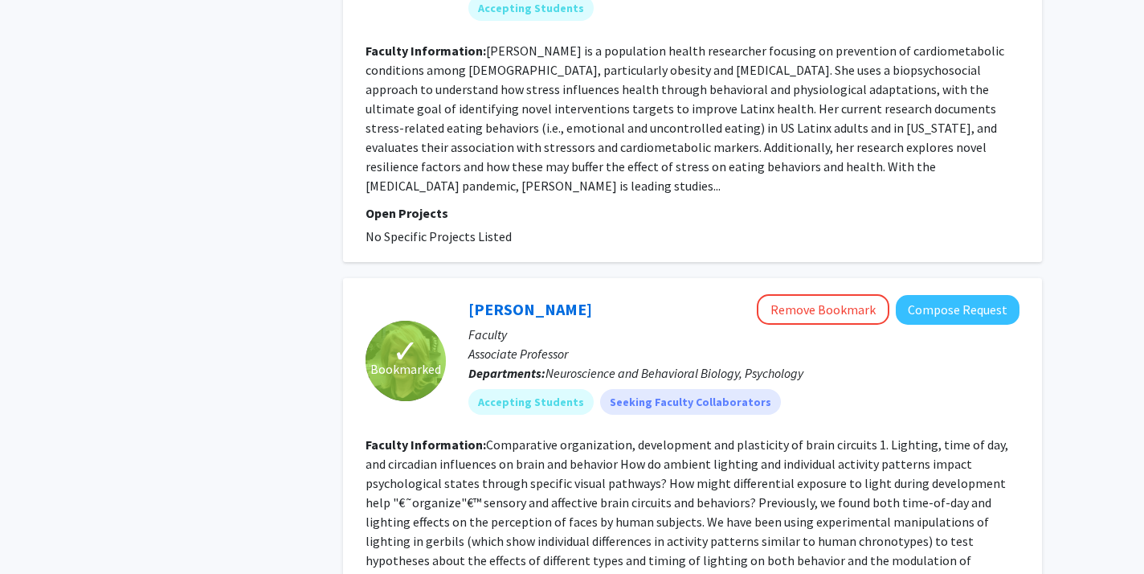
scroll to position [1127, 0]
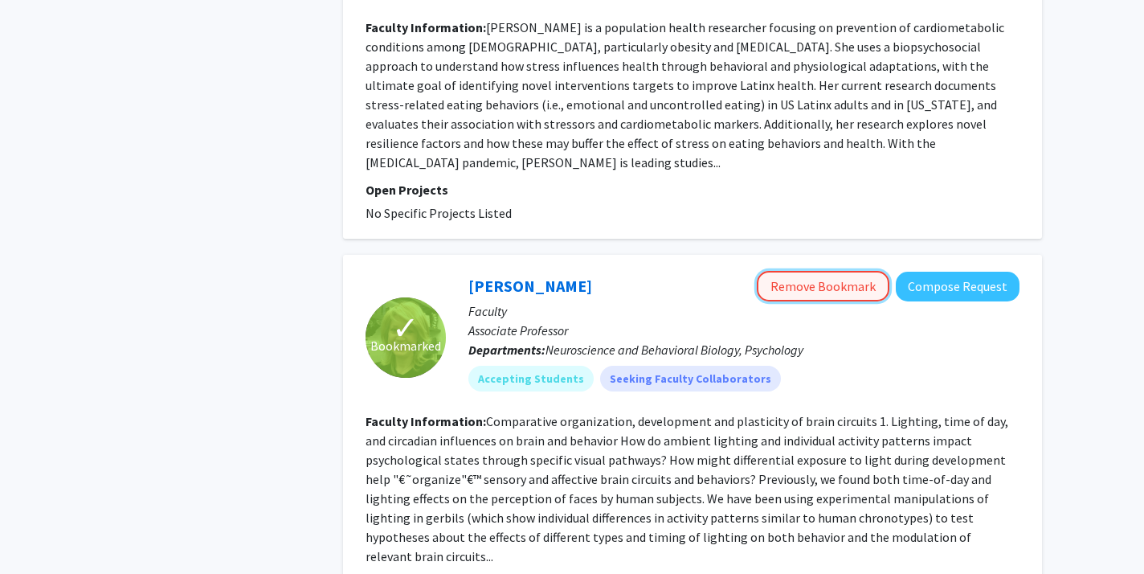
click at [799, 271] on button "Remove Bookmark" at bounding box center [823, 286] width 133 height 31
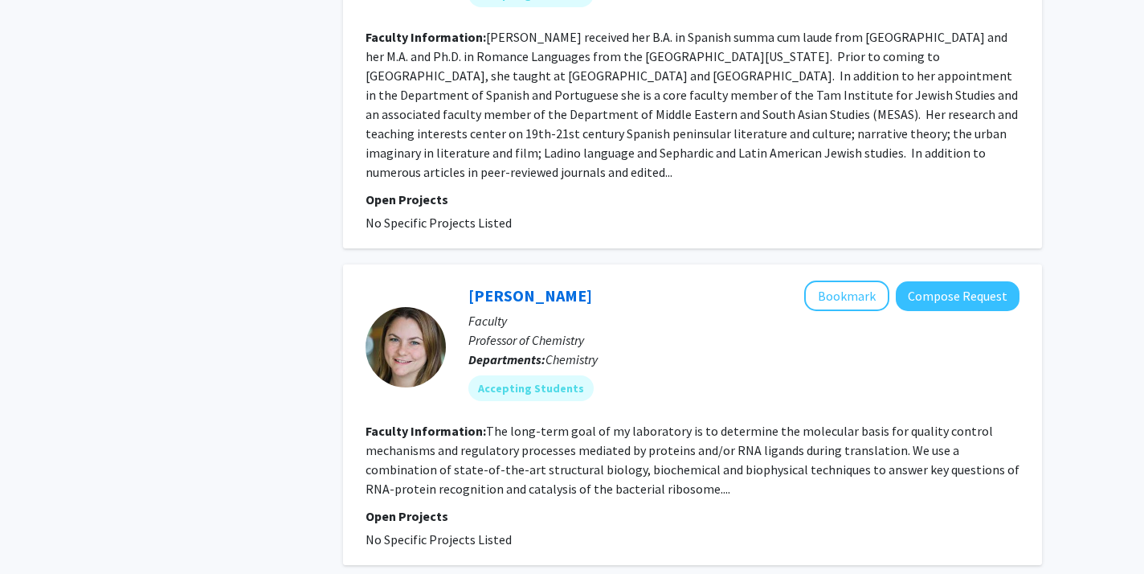
scroll to position [3718, 0]
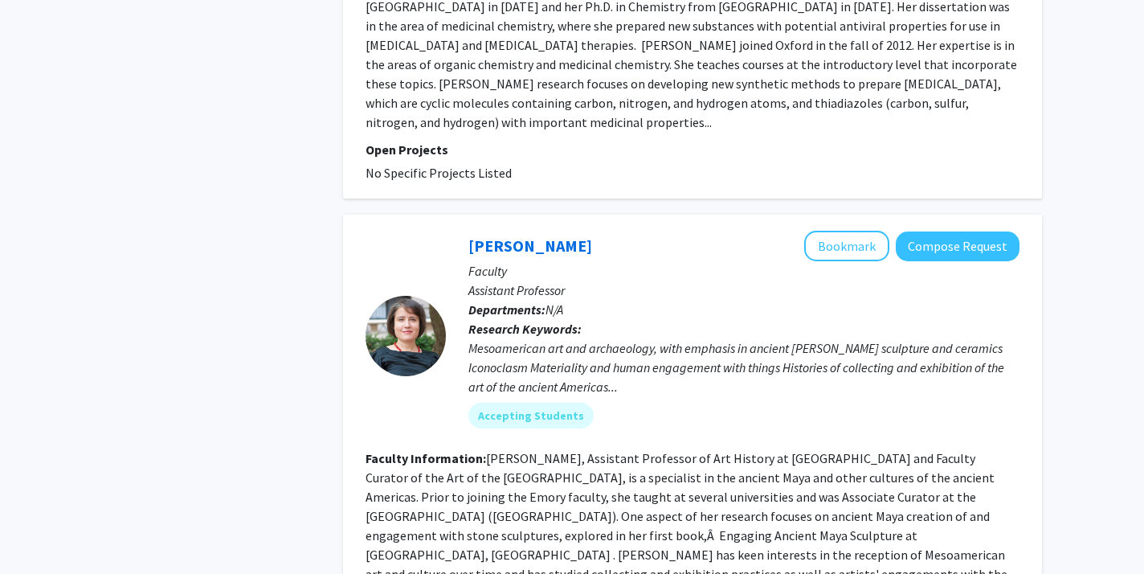
scroll to position [1117, 0]
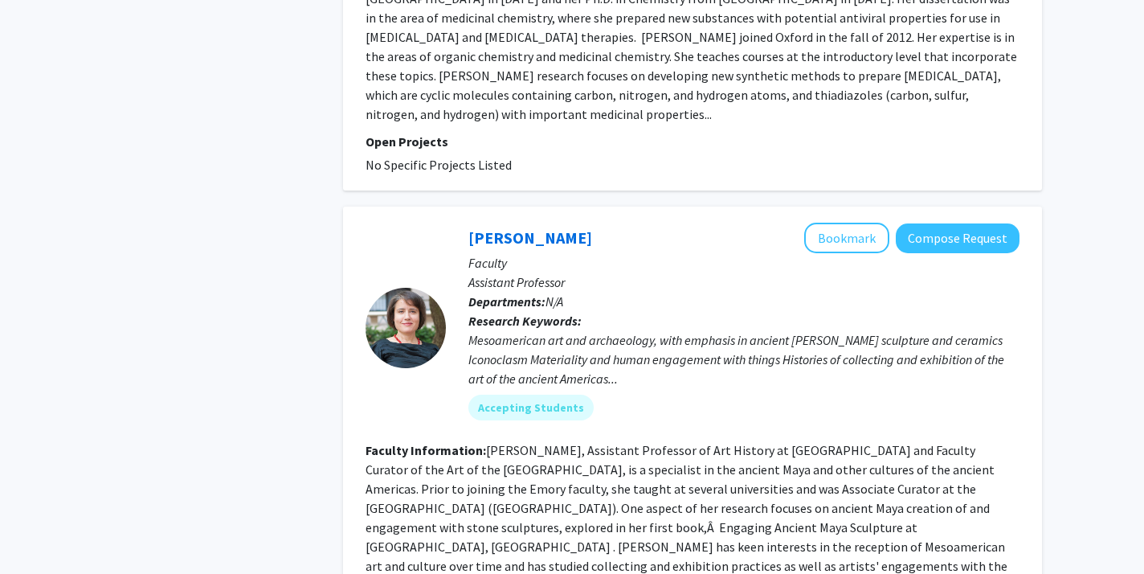
click at [716, 311] on p "Research Keywords: Mesoamerican art and archaeology, with emphasis in ancient […" at bounding box center [743, 349] width 551 height 77
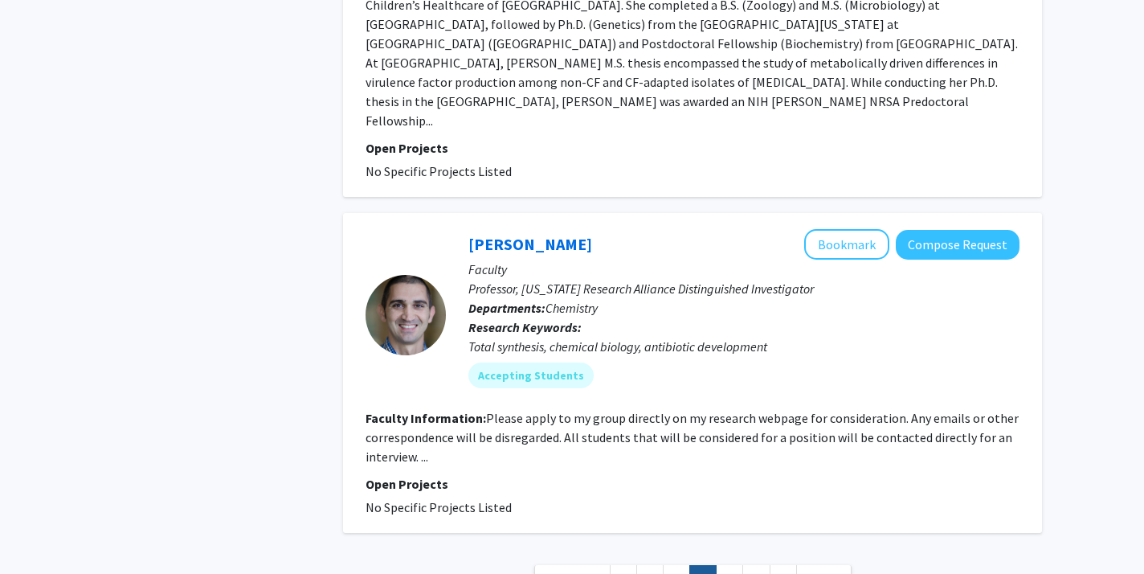
scroll to position [3686, 0]
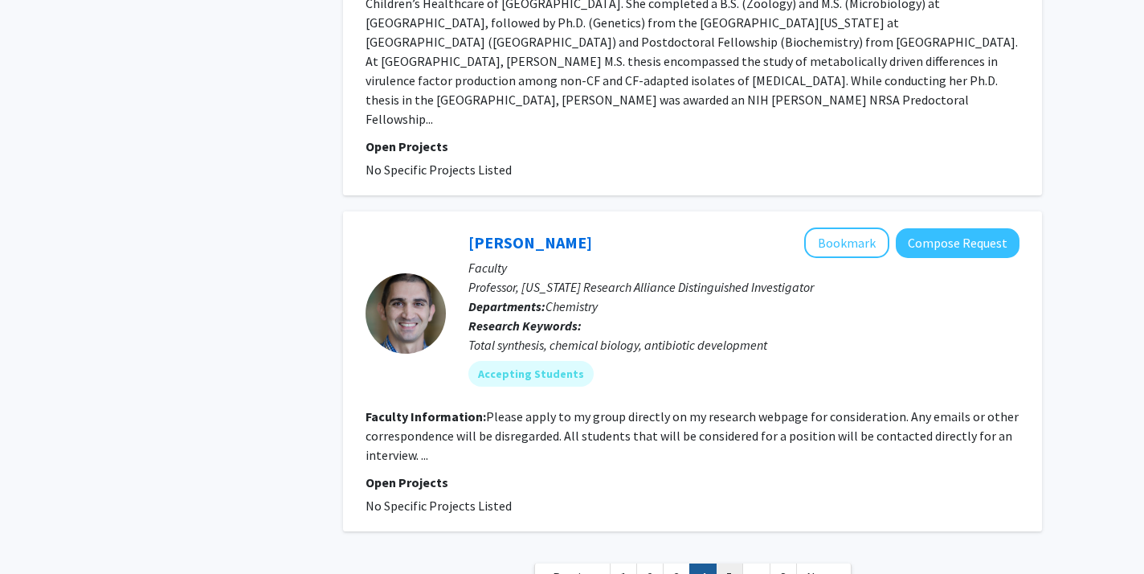
click at [729, 563] on link "5" at bounding box center [729, 577] width 27 height 28
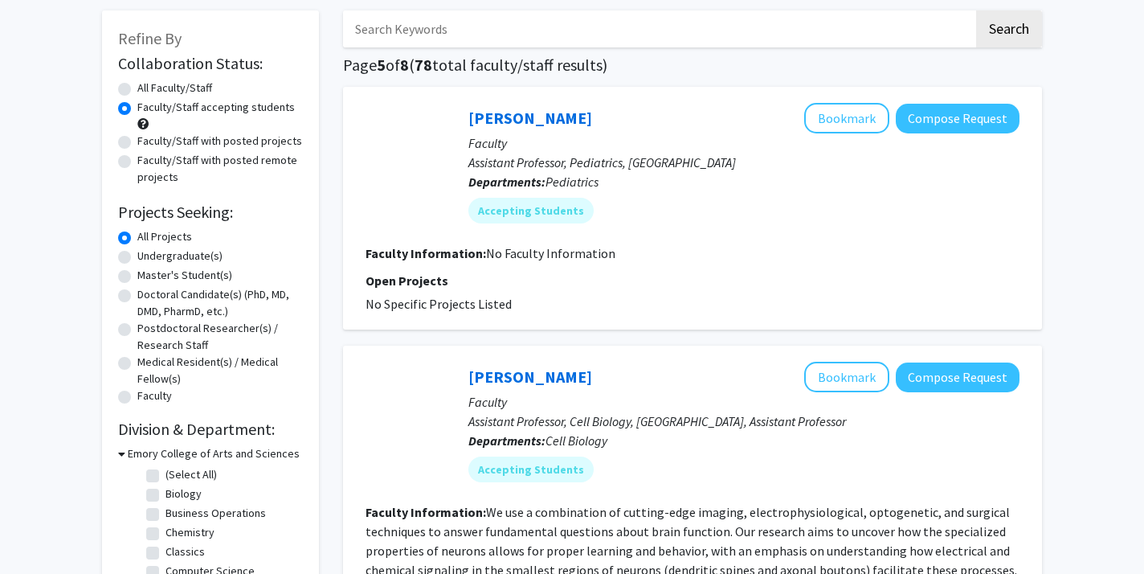
scroll to position [95, 0]
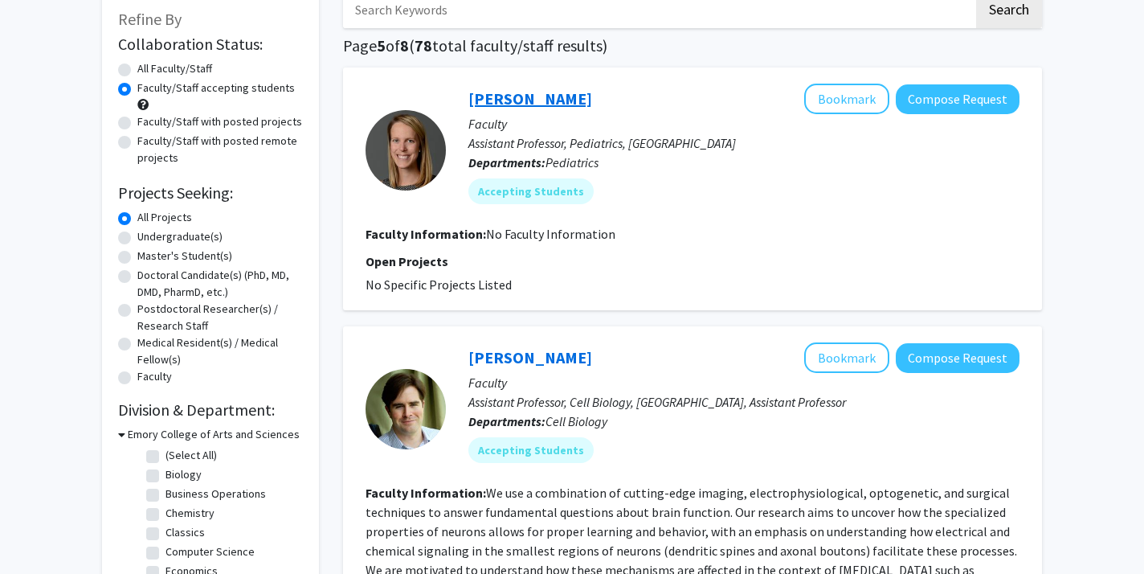
click at [541, 92] on link "[PERSON_NAME]" at bounding box center [530, 98] width 124 height 20
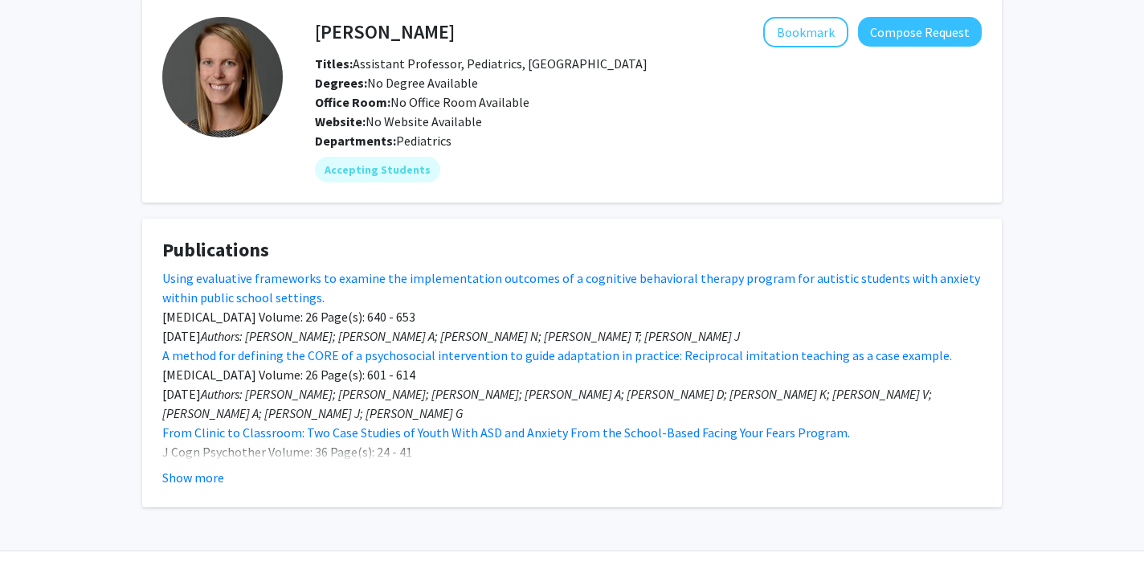
scroll to position [75, 0]
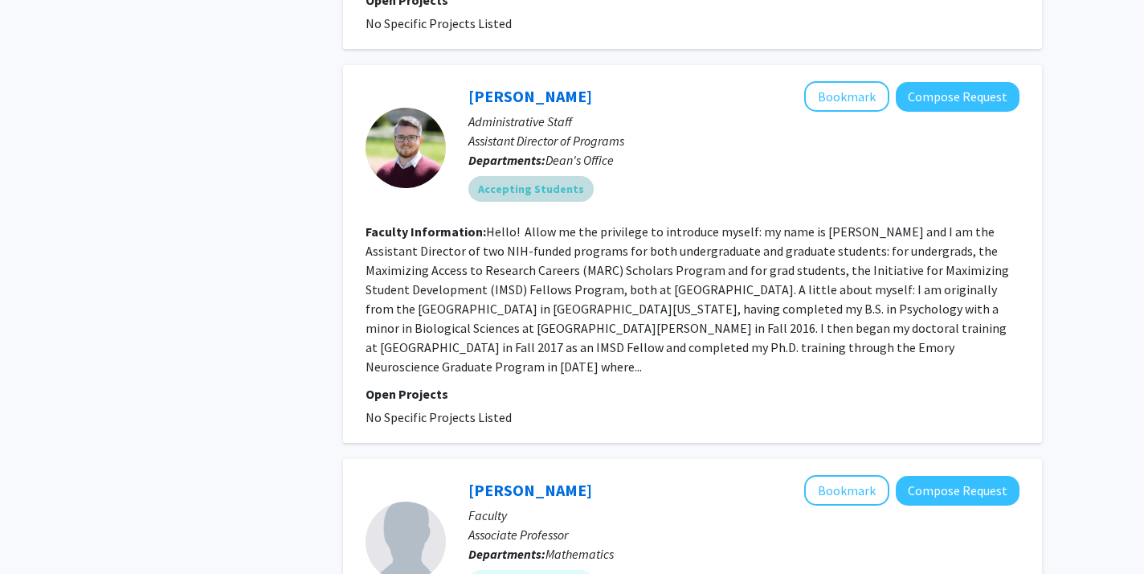
scroll to position [1163, 0]
click at [522, 85] on link "[PERSON_NAME]" at bounding box center [530, 95] width 124 height 20
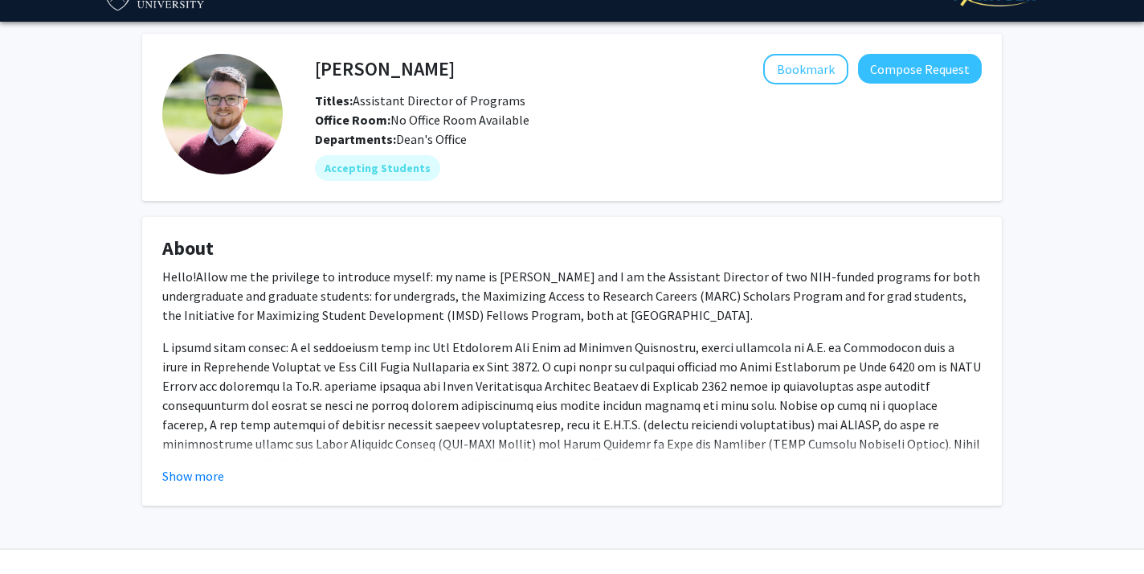
scroll to position [47, 0]
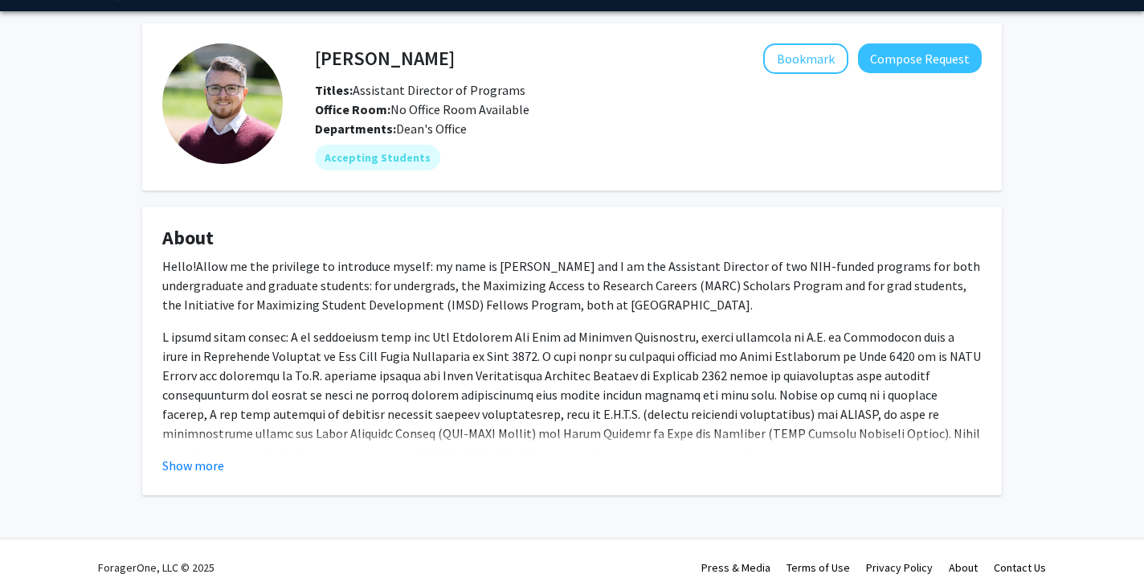
click at [181, 475] on fg-card "About Hello! Allow me the privilege to introduce myself: my name is [PERSON_NAM…" at bounding box center [572, 350] width 860 height 288
click at [181, 462] on button "Show more" at bounding box center [193, 464] width 62 height 19
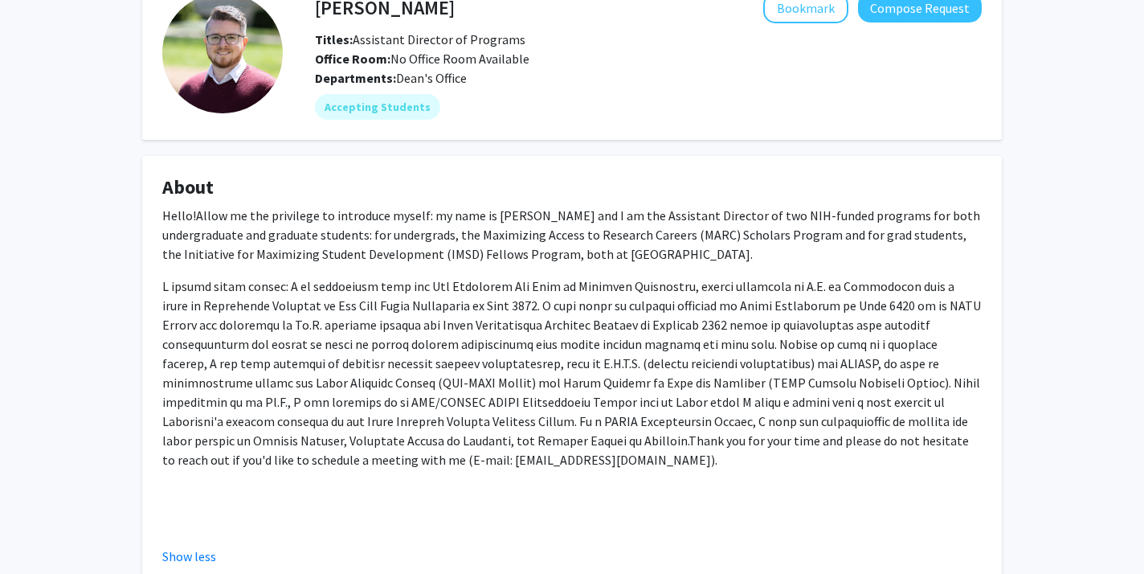
scroll to position [125, 0]
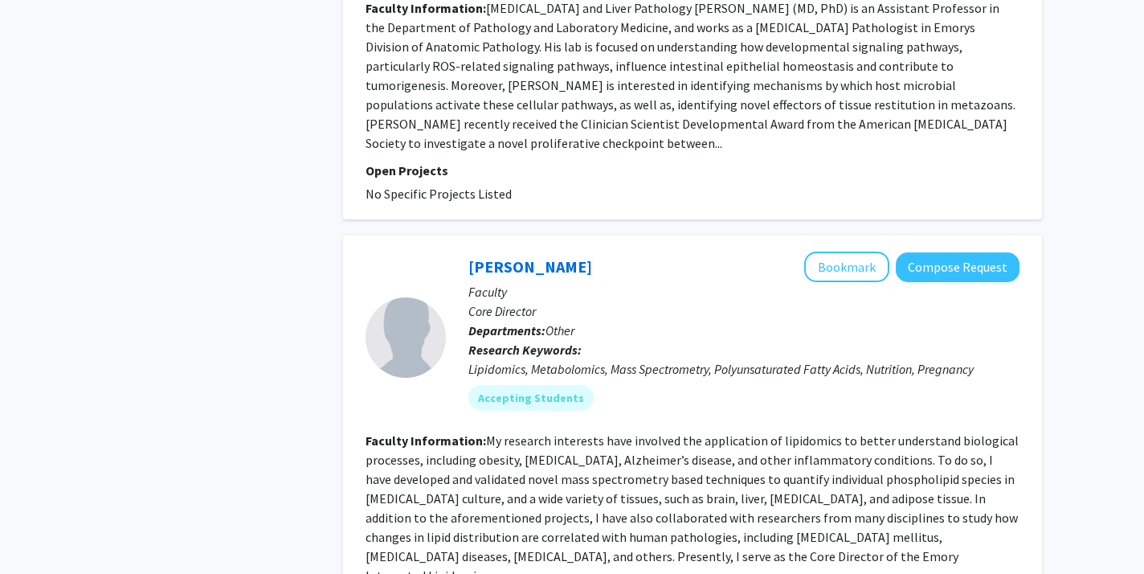
scroll to position [3127, 0]
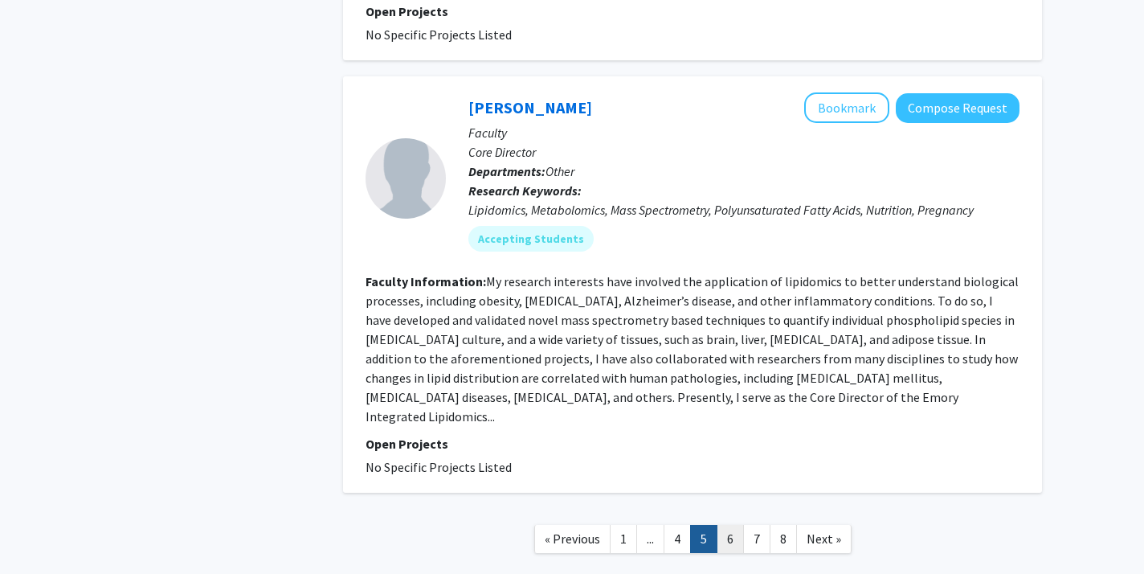
click at [732, 525] on link "6" at bounding box center [730, 539] width 27 height 28
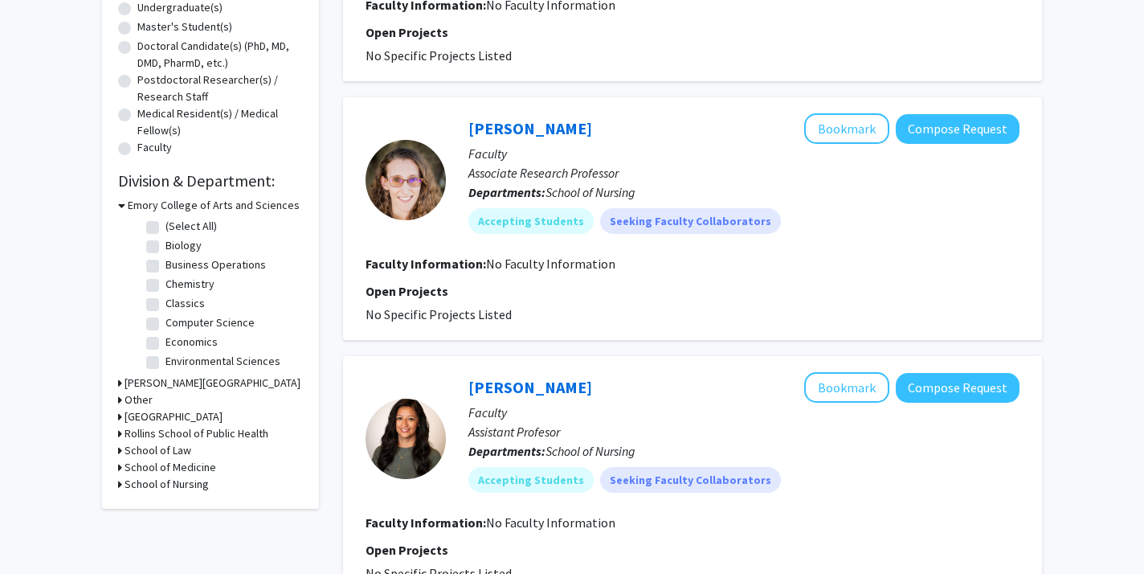
scroll to position [336, 0]
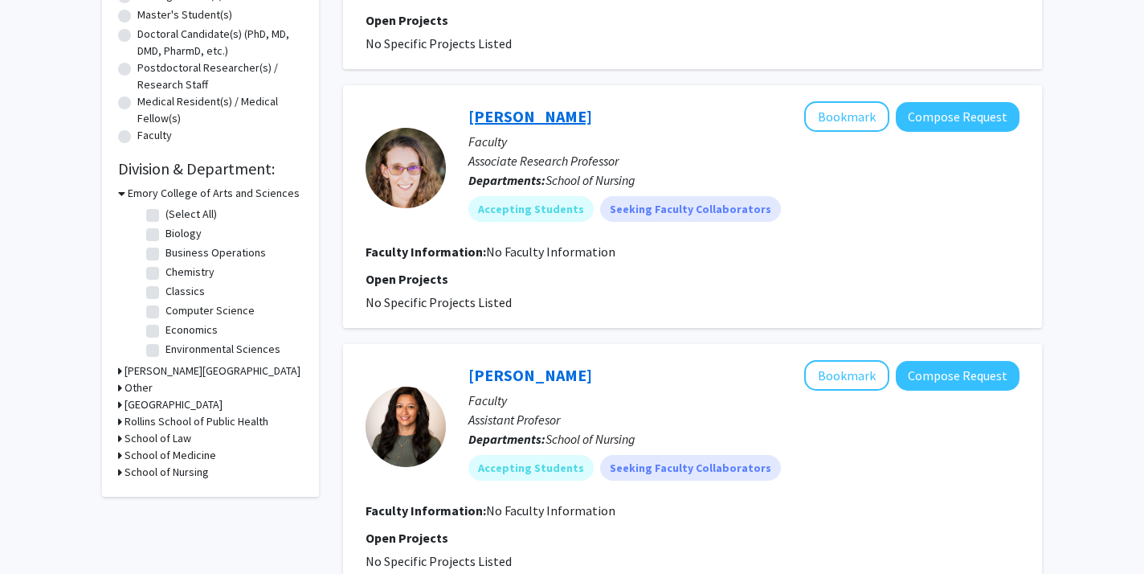
click at [521, 111] on link "[PERSON_NAME]" at bounding box center [530, 116] width 124 height 20
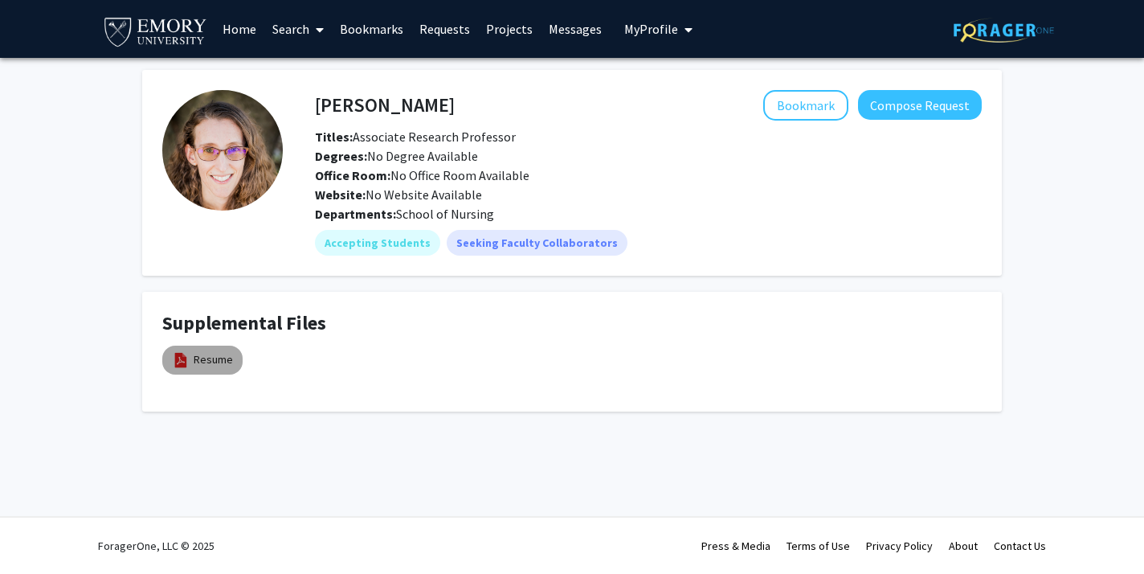
click at [234, 361] on mat-chip "Resume" at bounding box center [202, 359] width 80 height 29
click at [231, 361] on link "Resume" at bounding box center [213, 359] width 39 height 17
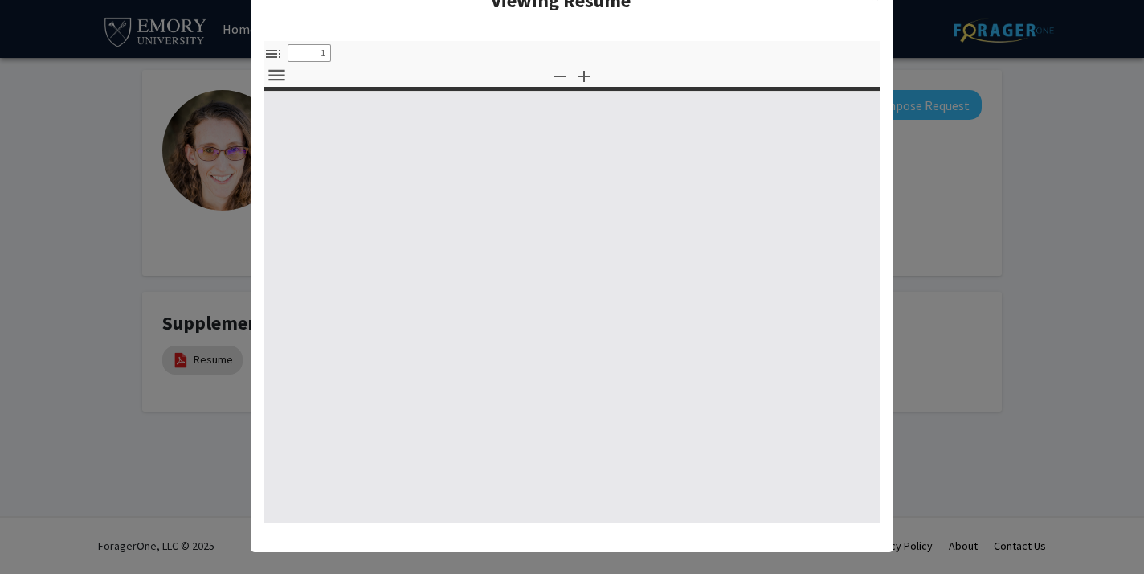
select select "custom"
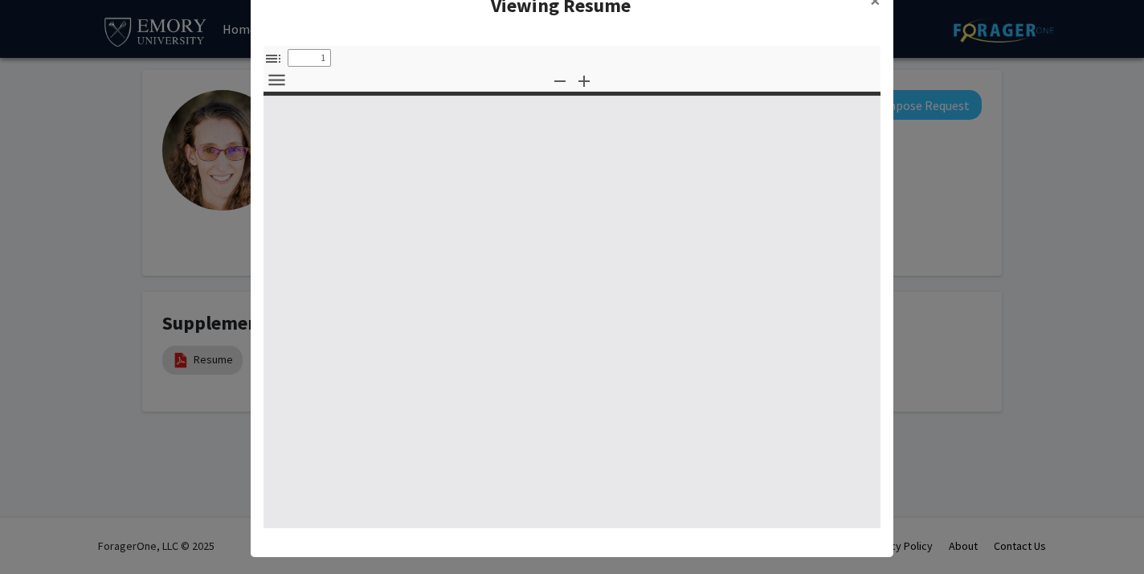
scroll to position [39, 0]
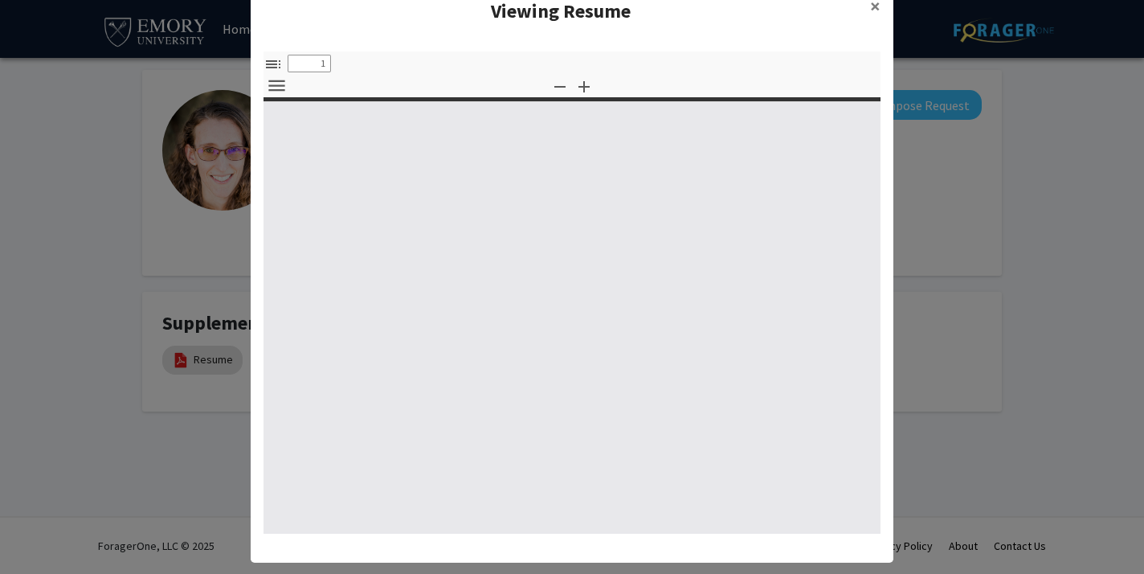
type input "0"
select select "custom"
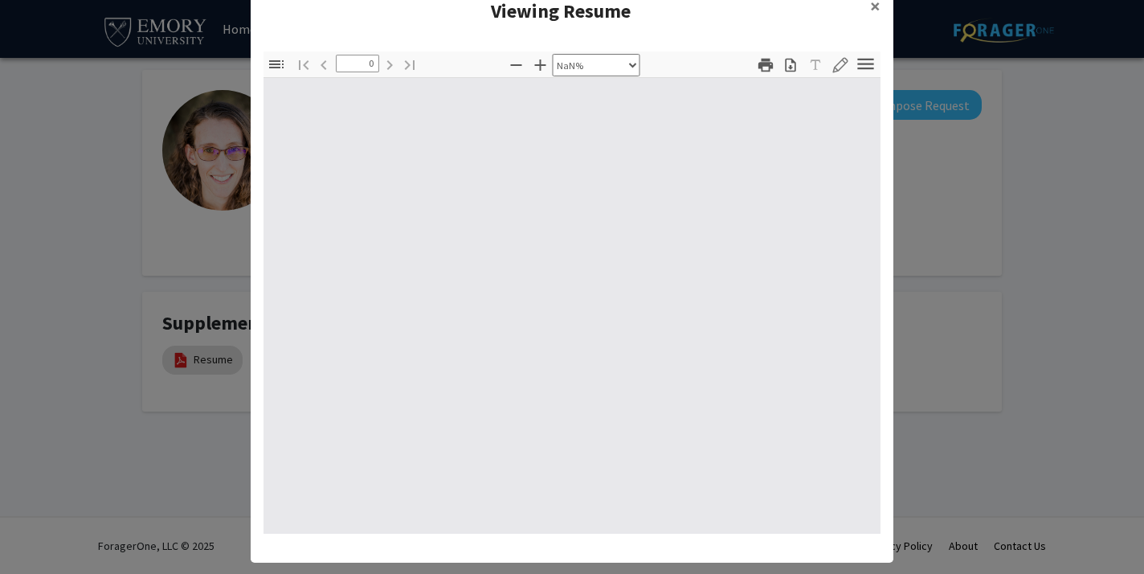
type input "1"
select select "auto"
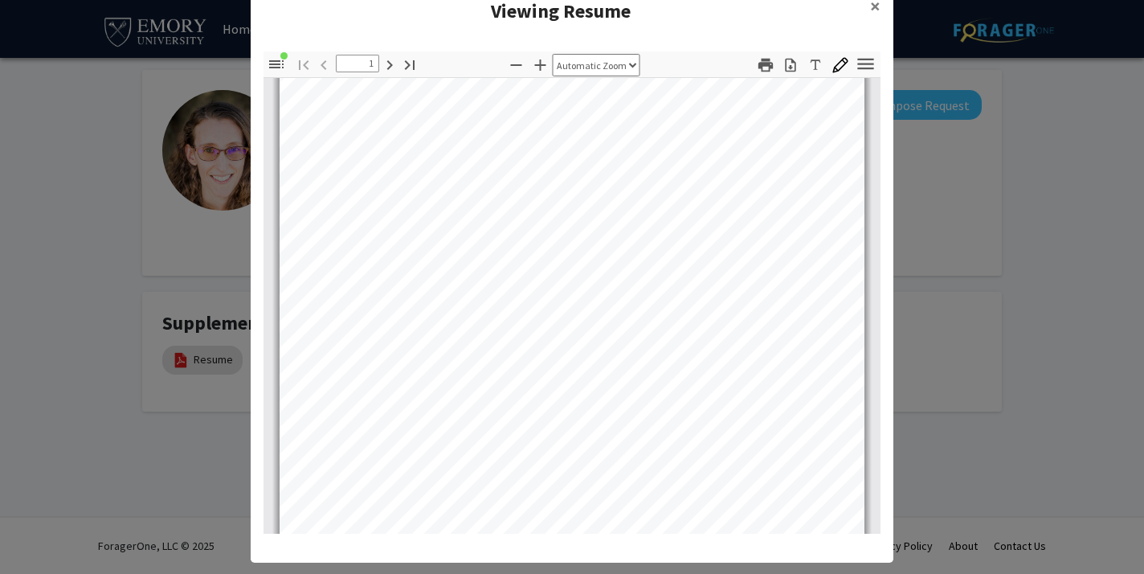
scroll to position [228, 0]
click at [872, 10] on span "×" at bounding box center [875, 6] width 10 height 25
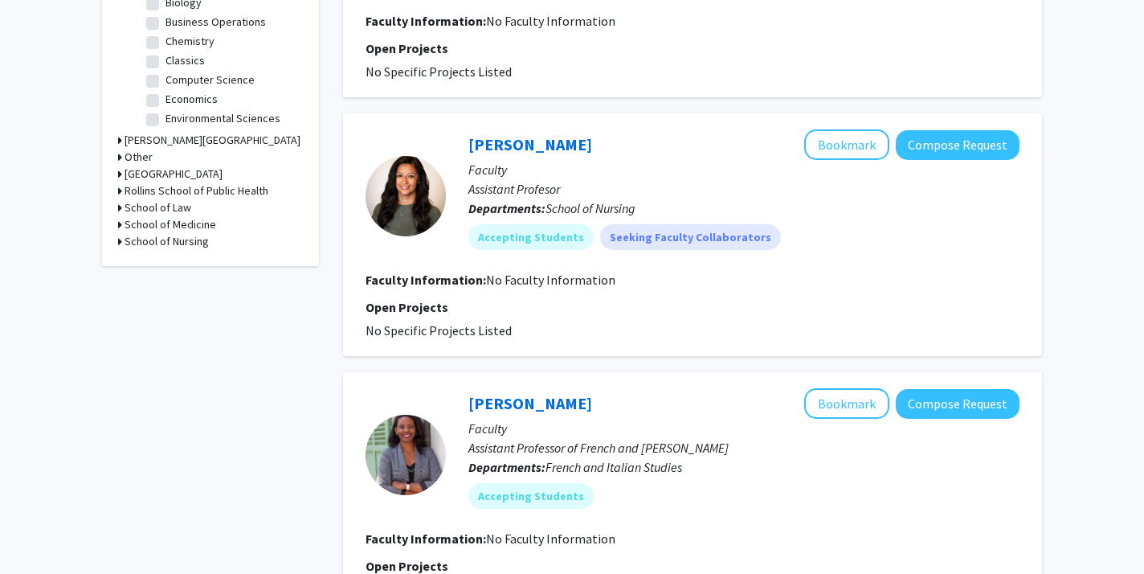
scroll to position [570, 0]
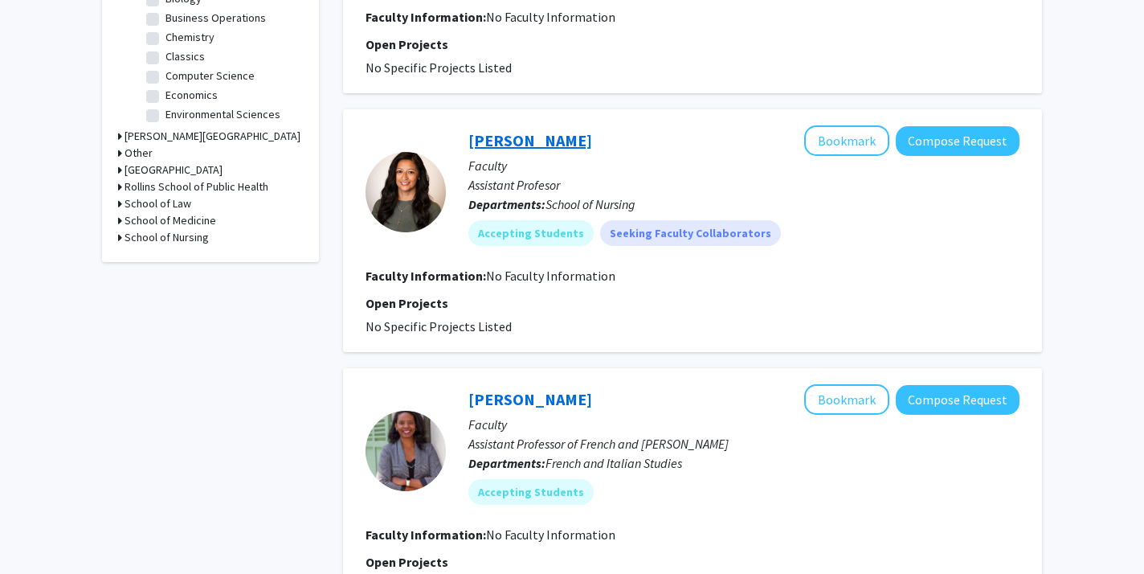
click at [511, 150] on link "[PERSON_NAME]" at bounding box center [530, 140] width 124 height 20
